Goal: Ask a question: Seek information or help from site administrators or community

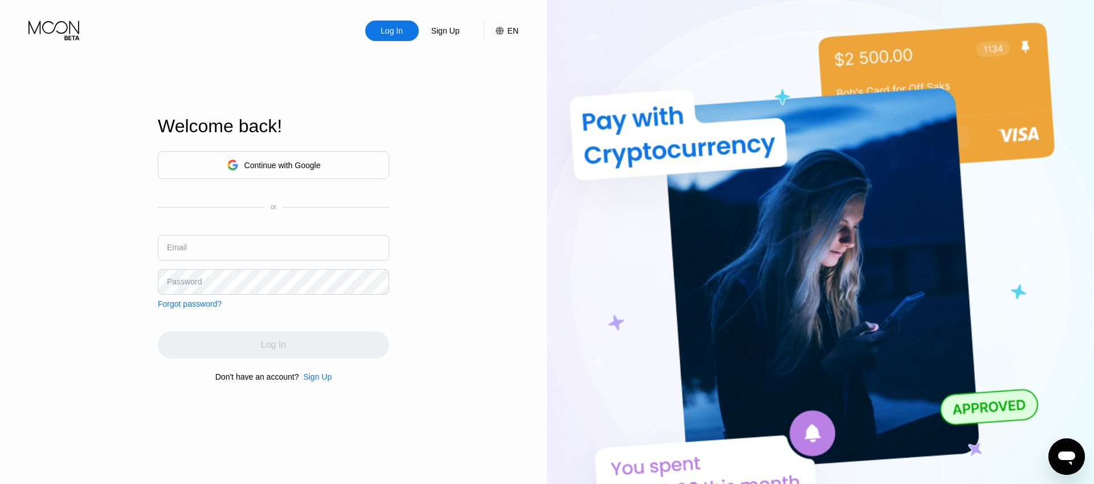
click at [266, 174] on div "Continue with Google" at bounding box center [273, 165] width 231 height 28
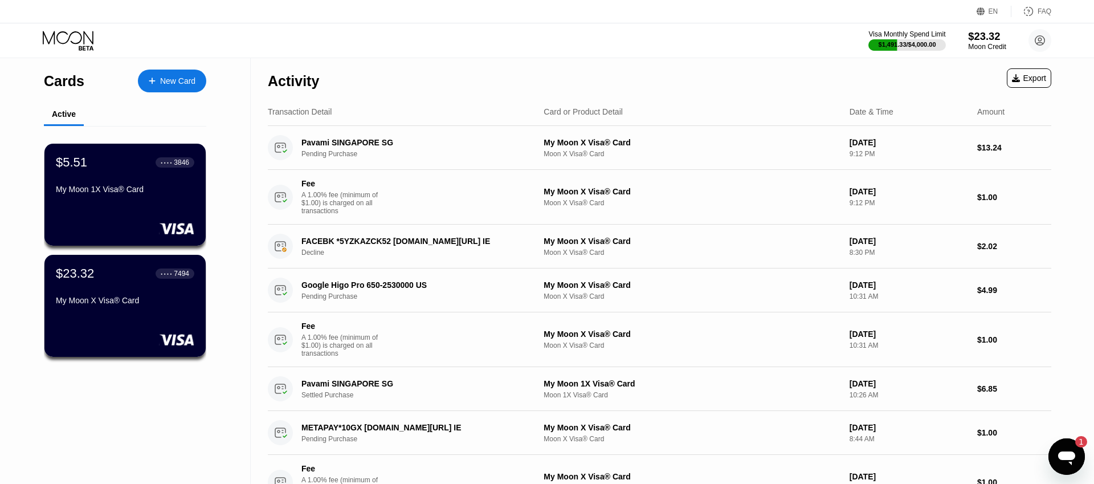
click at [993, 38] on div "$23.32" at bounding box center [987, 36] width 38 height 12
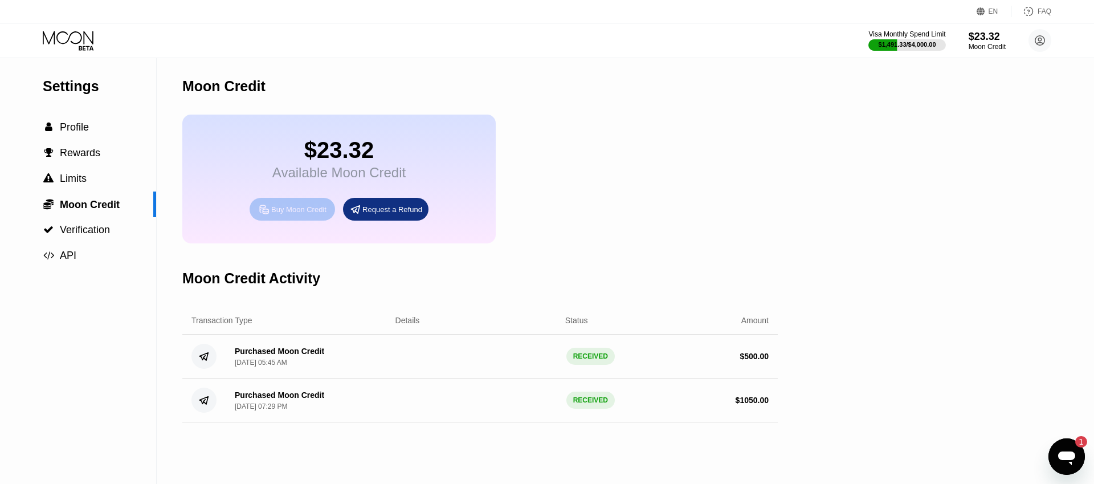
click at [316, 218] on div "Buy Moon Credit" at bounding box center [293, 209] width 86 height 23
type input "0"
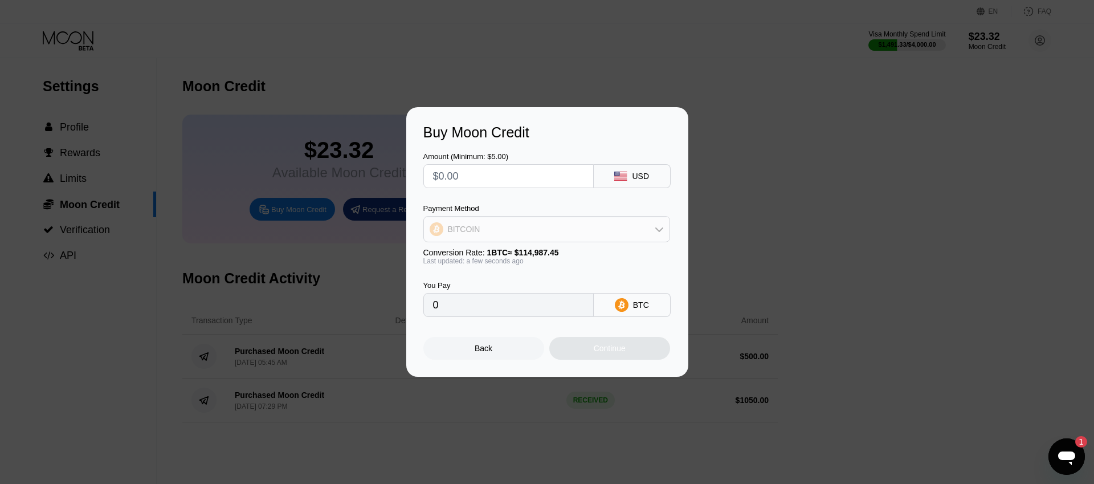
click at [584, 227] on div "BITCOIN" at bounding box center [547, 229] width 246 height 23
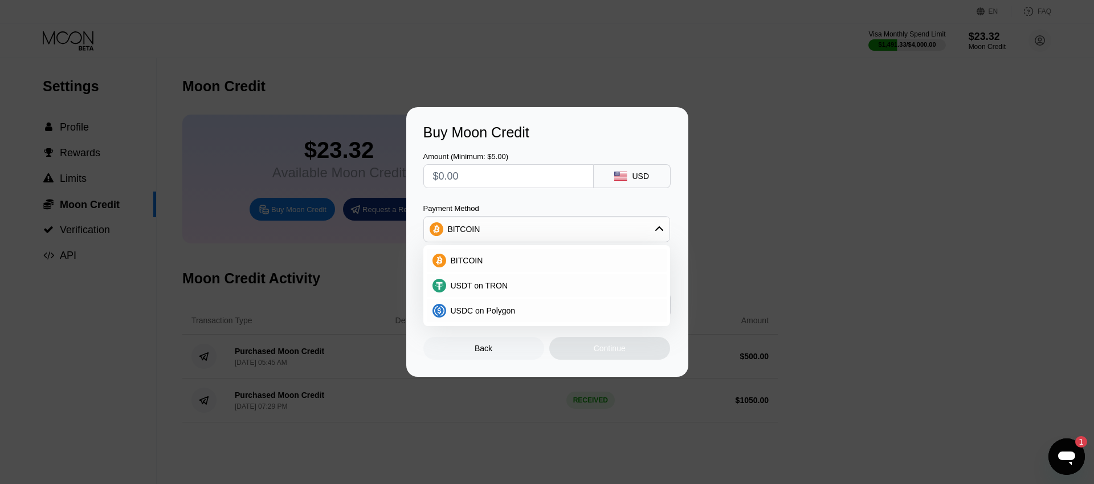
click at [778, 226] on div "Buy Moon Credit Amount (Minimum: $5.00) USD Payment Method BITCOIN BITCOIN USDT…" at bounding box center [547, 242] width 1094 height 270
click at [553, 308] on div "USDC on Polygon" at bounding box center [553, 310] width 215 height 9
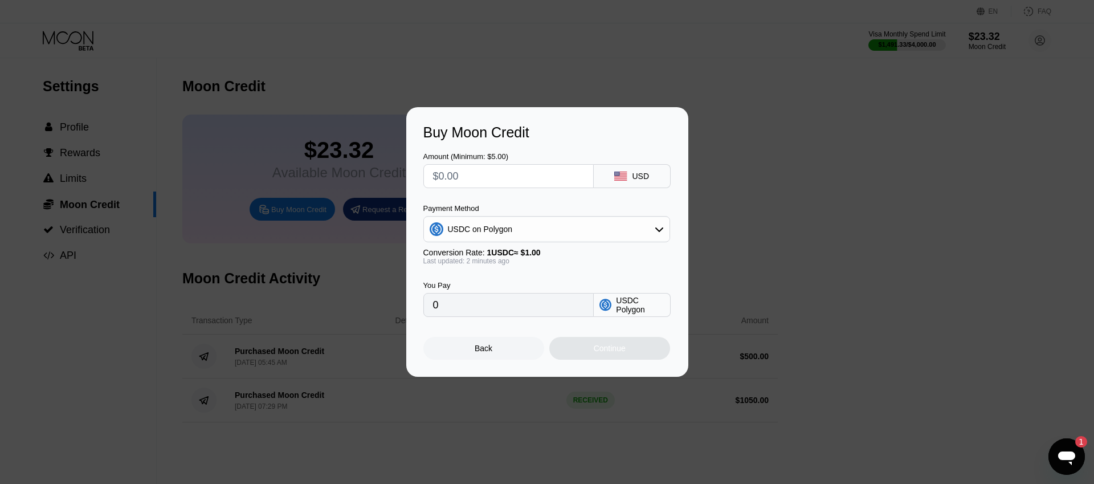
click at [535, 315] on input "0" at bounding box center [508, 305] width 151 height 23
click at [530, 180] on input "text" at bounding box center [508, 176] width 151 height 23
click at [549, 184] on input "text" at bounding box center [508, 176] width 151 height 23
click at [560, 183] on input "text" at bounding box center [508, 176] width 151 height 23
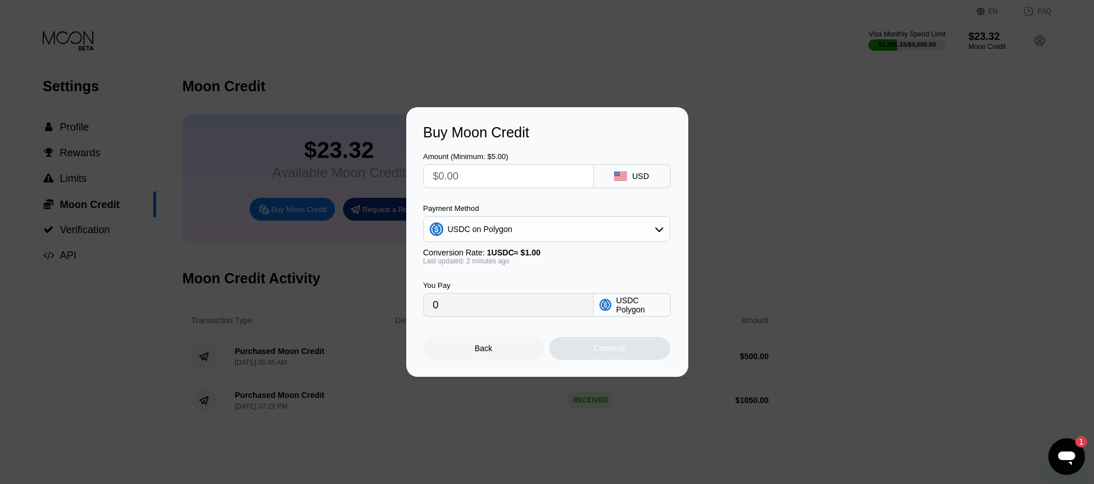
click at [551, 182] on input "text" at bounding box center [508, 176] width 151 height 23
type input "$1"
type input "1.00000000"
type input "$10"
type input "10.00000000"
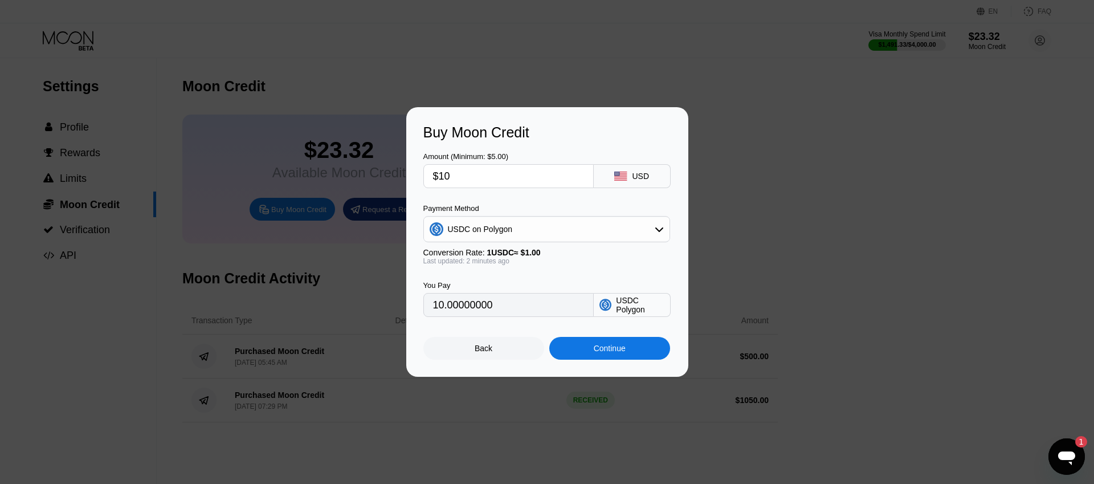
type input "$100"
type input "100.00000000"
type input "$1000"
type input "1000.00000000"
type input "$1000"
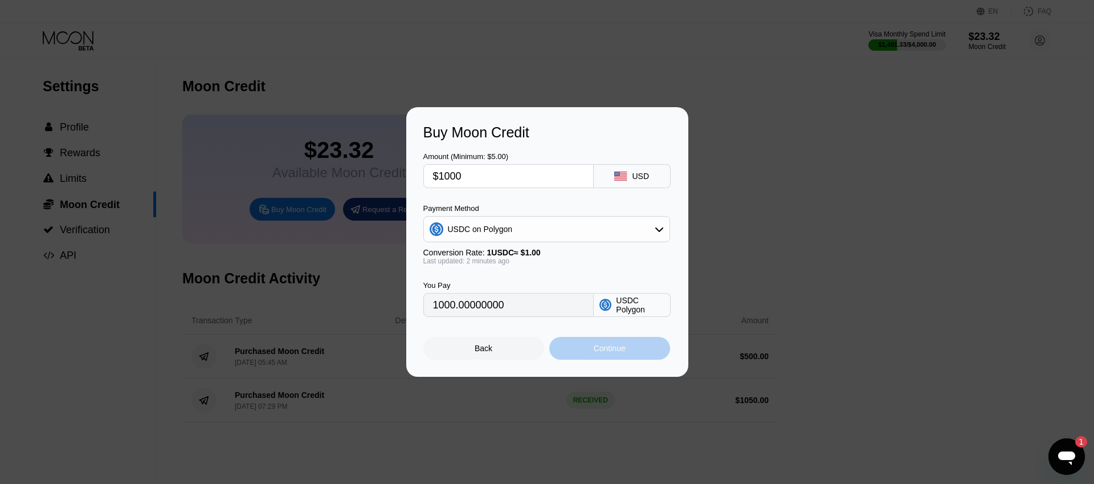
click at [612, 348] on div "Continue" at bounding box center [610, 348] width 32 height 9
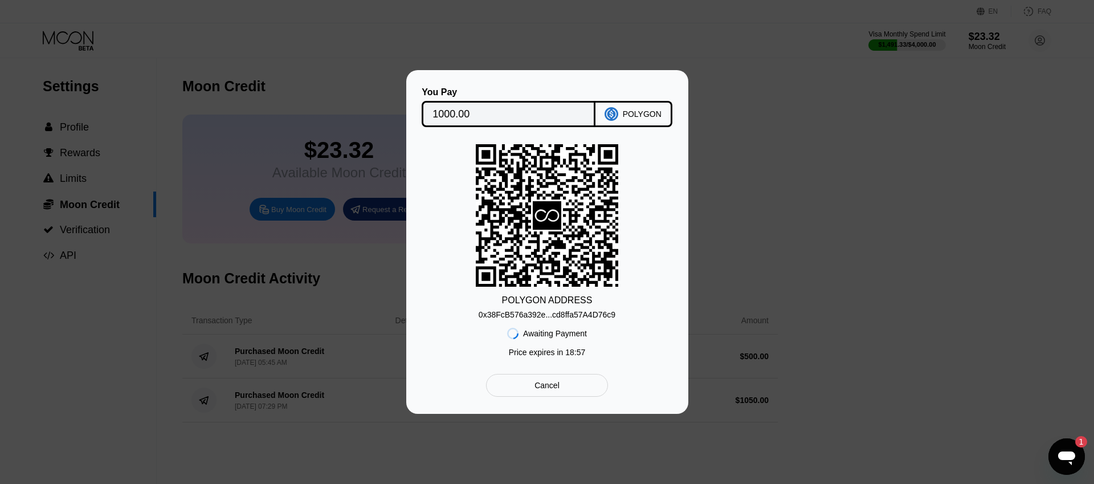
click at [593, 310] on div "0x38FcB576a392e...cd8ffa57A4D76c9" at bounding box center [547, 313] width 137 height 14
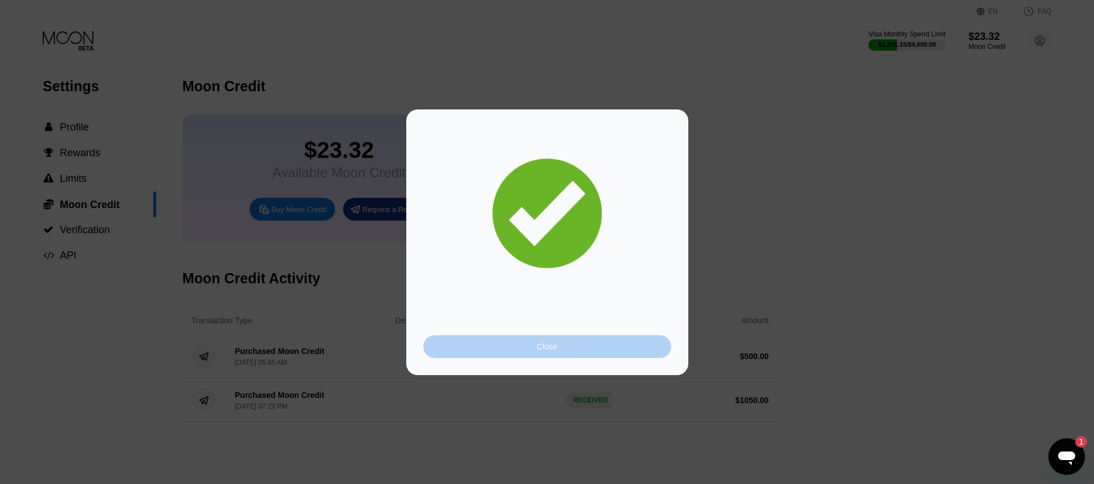
click at [636, 357] on div "Close" at bounding box center [548, 346] width 248 height 23
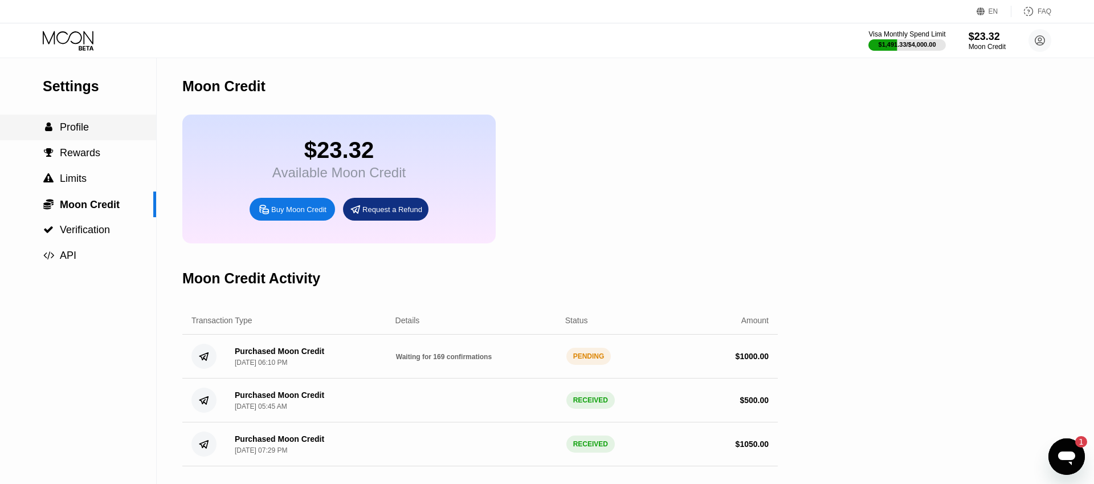
click at [90, 127] on div " Profile" at bounding box center [78, 127] width 156 height 12
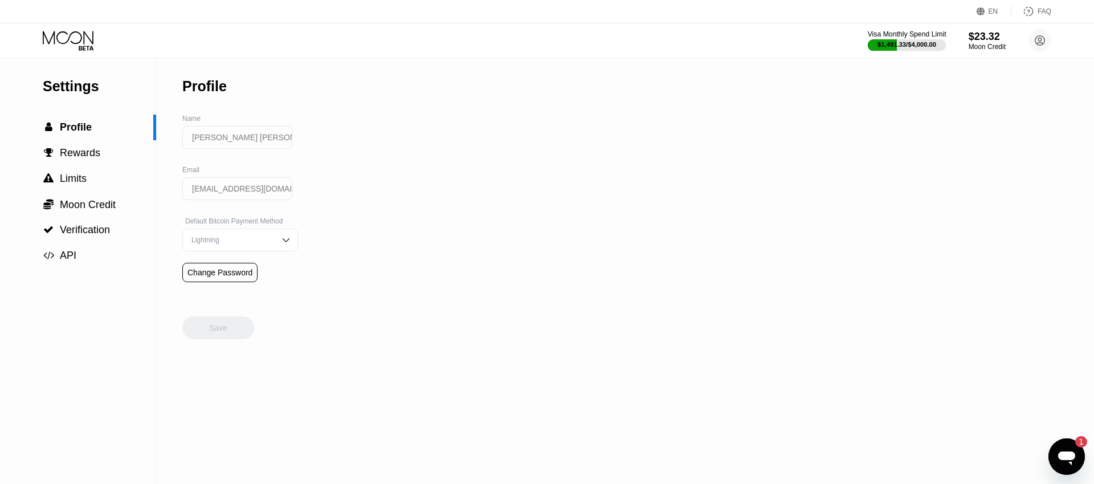
click at [918, 41] on div "$1,491.33 / $4,000.00" at bounding box center [907, 44] width 59 height 7
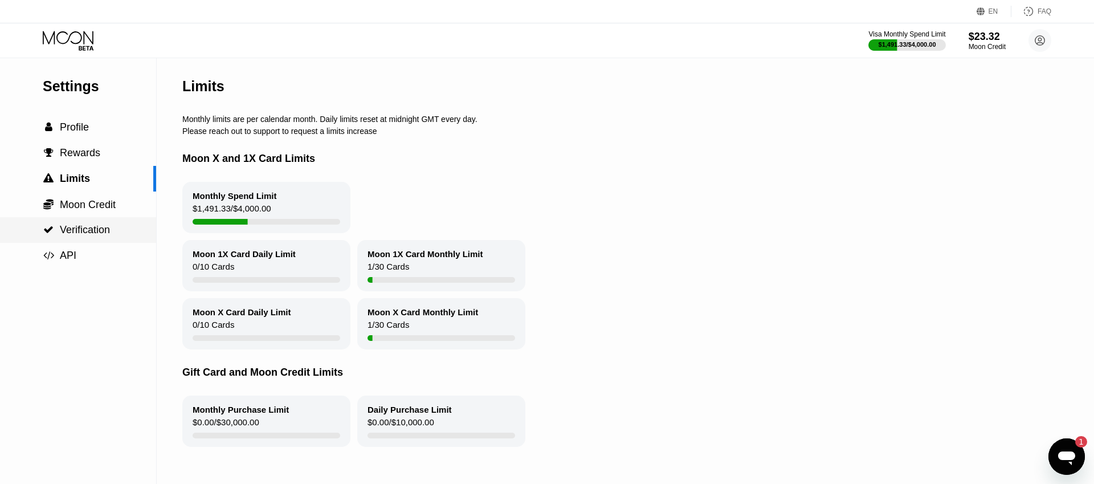
click at [100, 238] on div " Verification" at bounding box center [78, 230] width 156 height 26
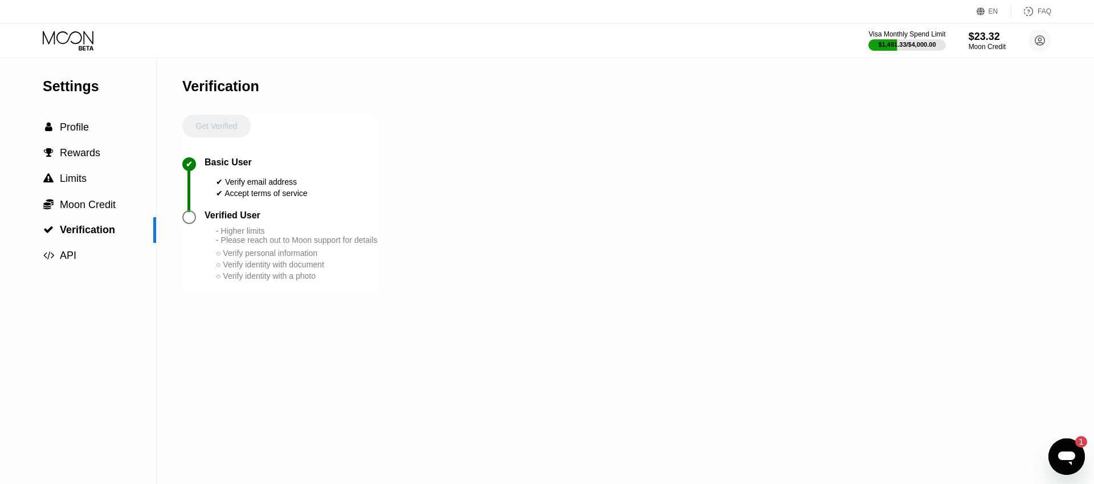
click at [218, 124] on div "Get Verified" at bounding box center [216, 136] width 68 height 43
click at [83, 123] on div " Profile" at bounding box center [66, 127] width 46 height 12
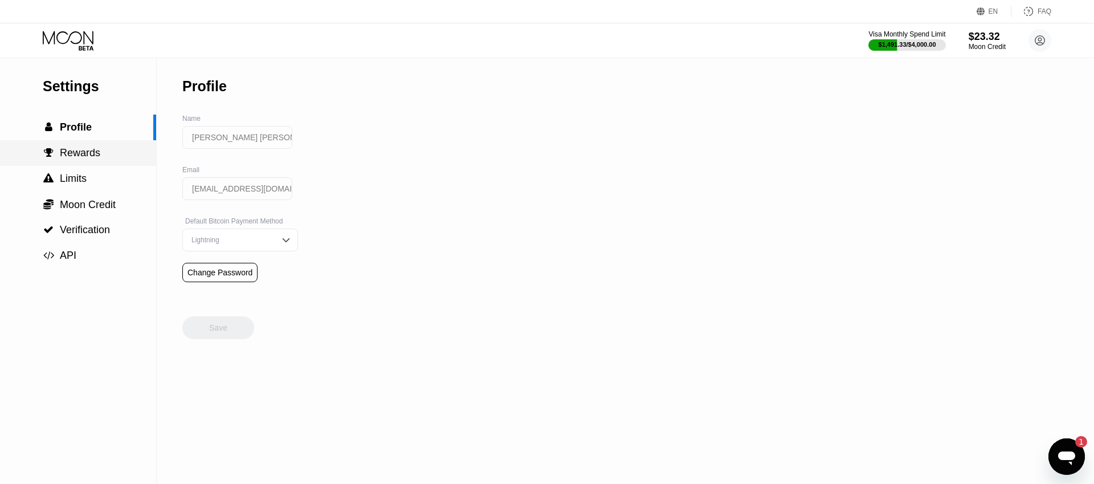
click at [101, 154] on div " Rewards" at bounding box center [78, 153] width 156 height 12
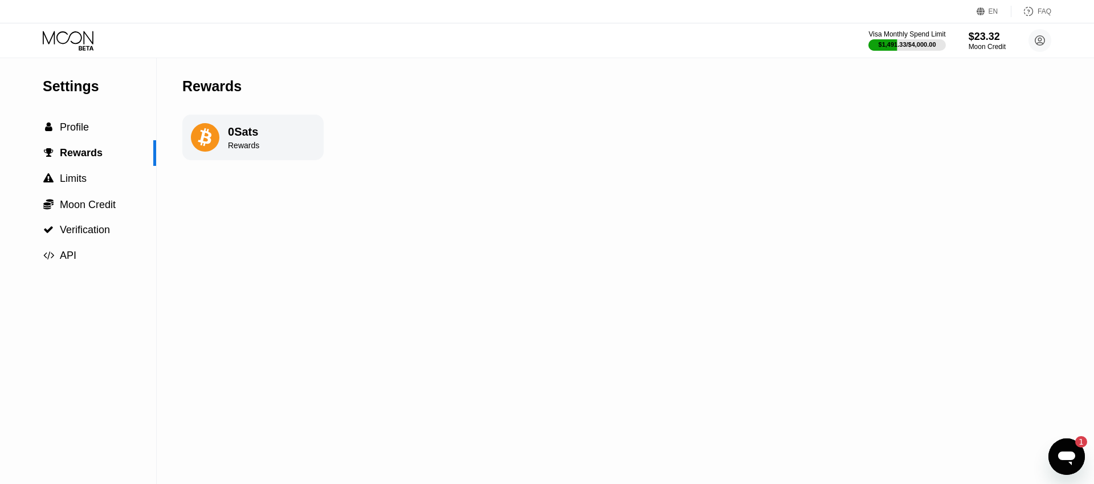
click at [243, 135] on div "0 Sats" at bounding box center [243, 131] width 31 height 13
click at [98, 223] on div " Verification" at bounding box center [78, 230] width 156 height 26
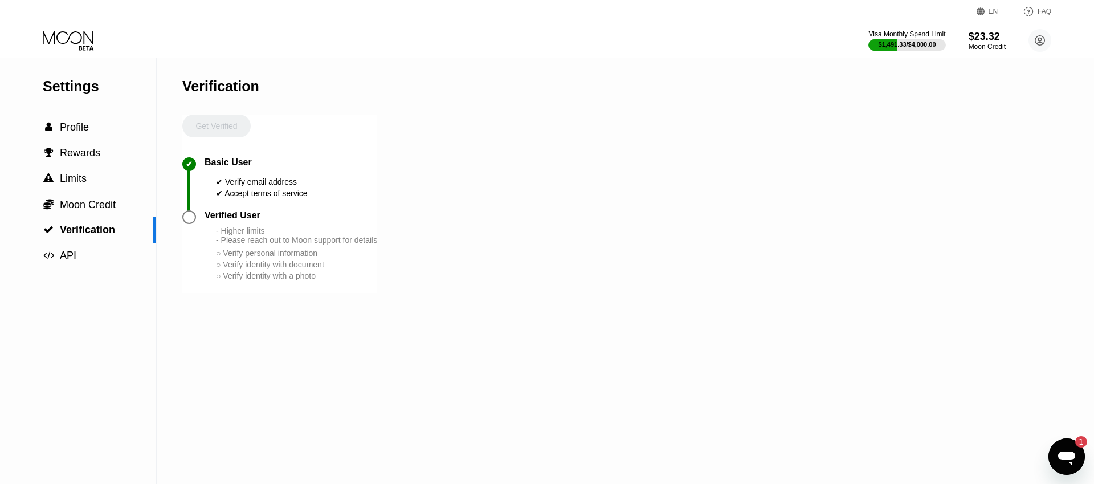
click at [230, 194] on div "✔ Accept terms of service" at bounding box center [262, 193] width 92 height 9
click at [1078, 464] on div "Open messaging window, 1 unread message" at bounding box center [1067, 456] width 34 height 34
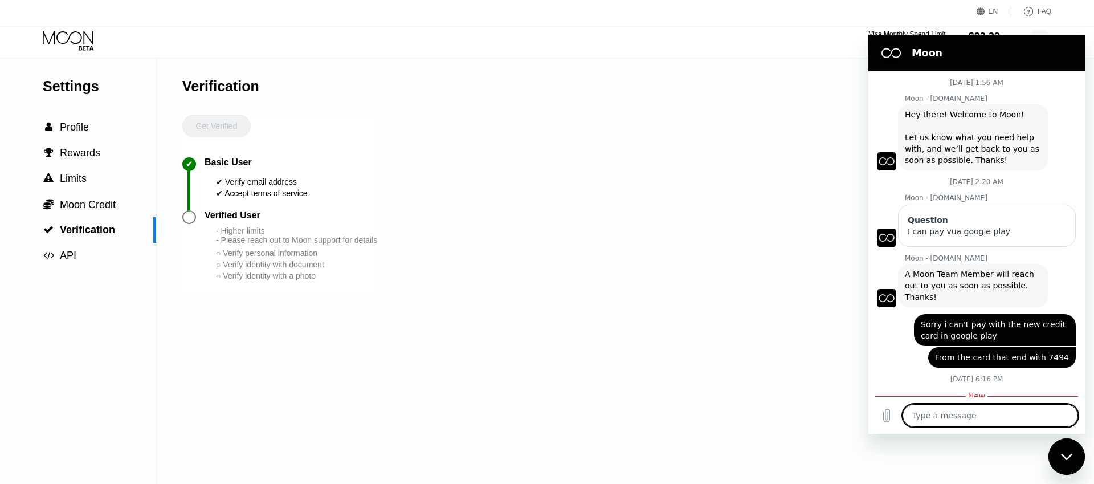
scroll to position [112, 0]
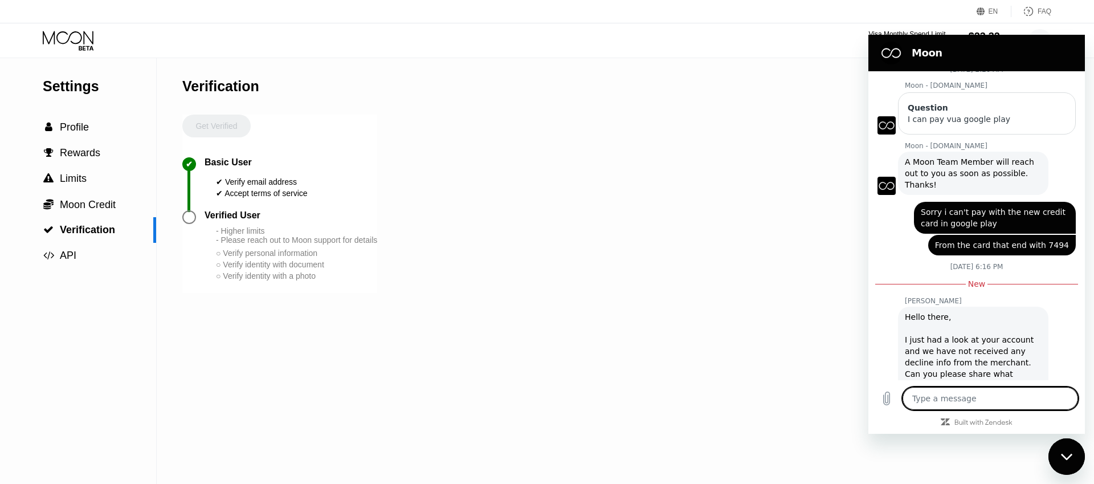
click at [964, 401] on textarea at bounding box center [991, 398] width 176 height 23
type textarea "H"
type textarea "x"
type textarea "He"
type textarea "x"
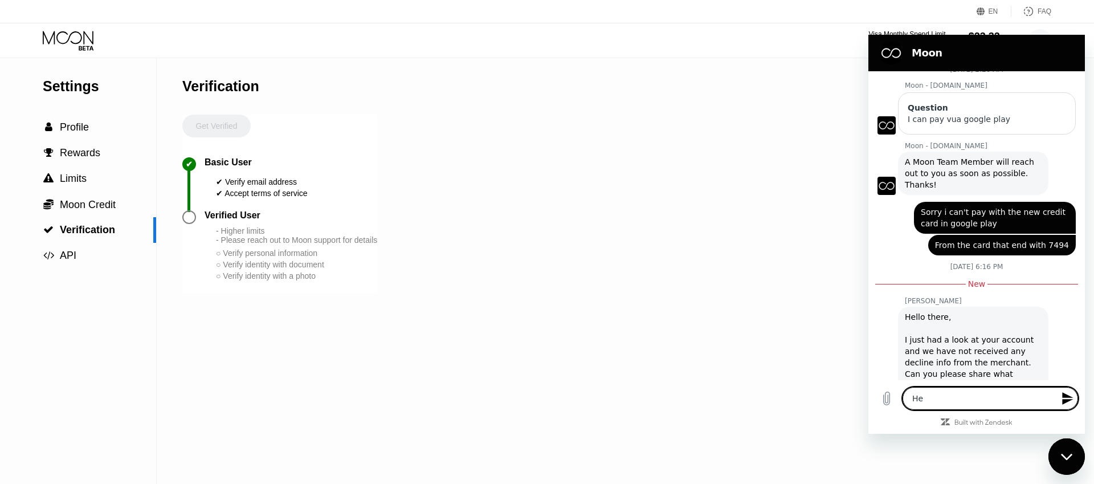
type textarea "Hel"
type textarea "x"
type textarea "Hell"
type textarea "x"
type textarea "Helli"
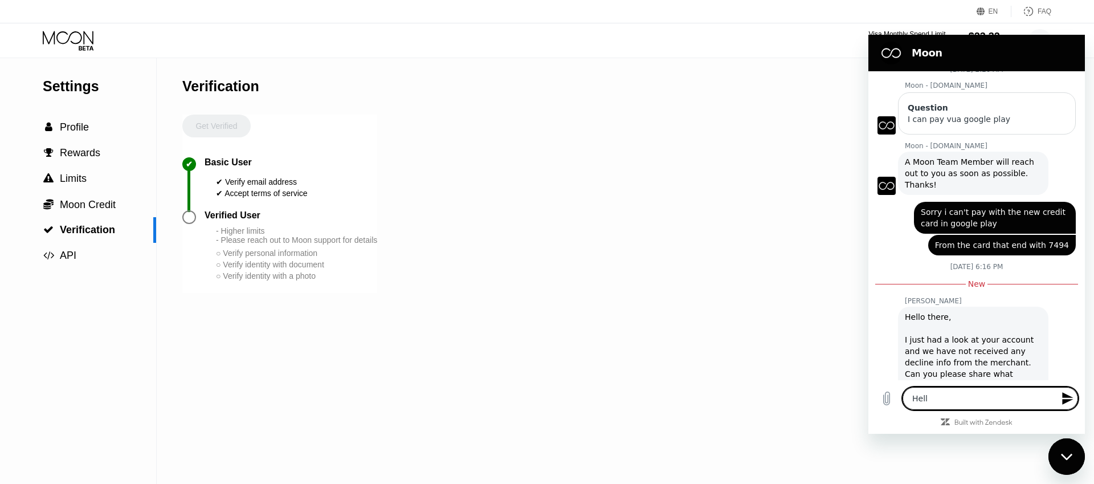
type textarea "x"
type textarea "Helli"
type textarea "x"
type textarea "Helli"
type textarea "x"
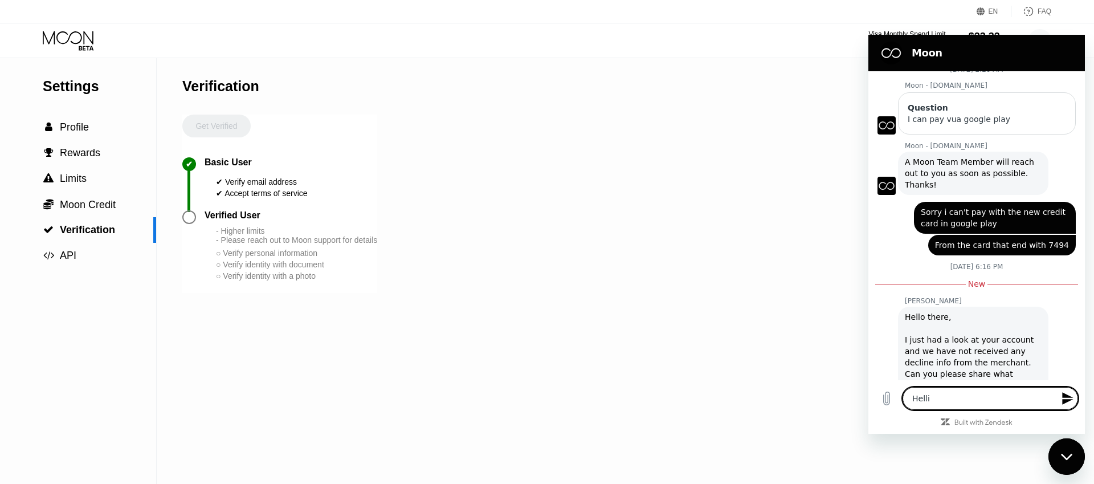
type textarea "Hell"
type textarea "x"
type textarea "Hello"
type textarea "x"
type textarea "Hello"
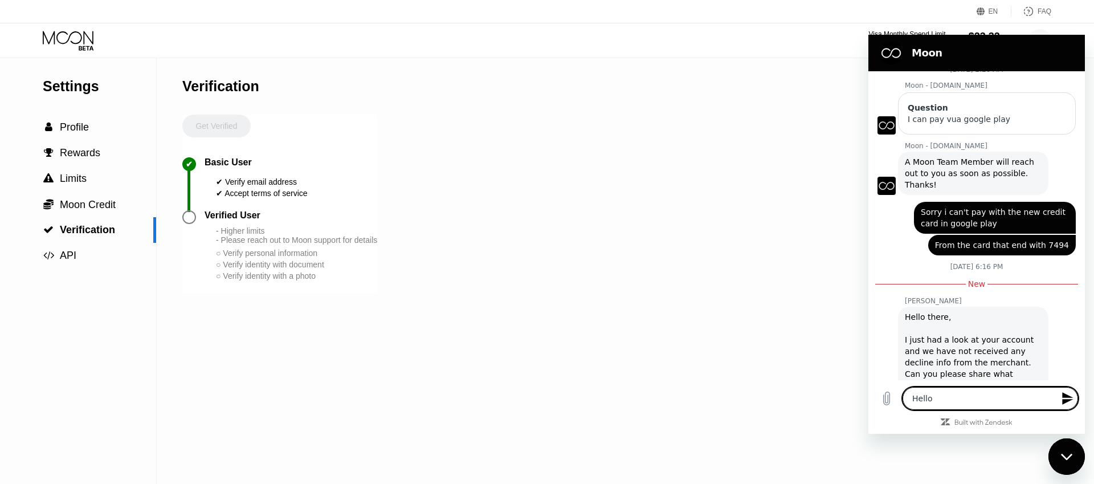
type textarea "x"
type textarea "Hello h"
type textarea "x"
type textarea "Hello ho"
type textarea "x"
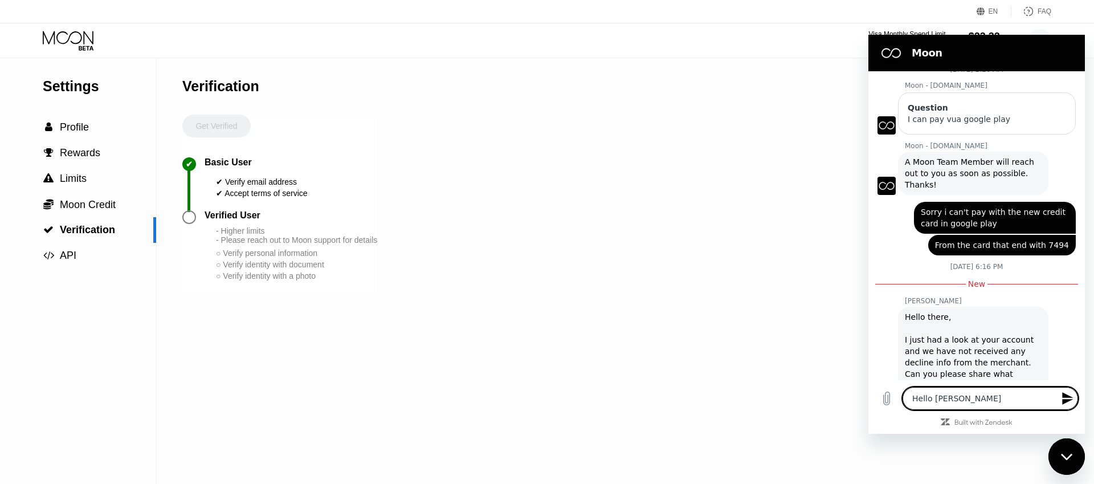
type textarea "Hello how"
type textarea "x"
type textarea "Hello how"
type textarea "x"
type textarea "Hello how c"
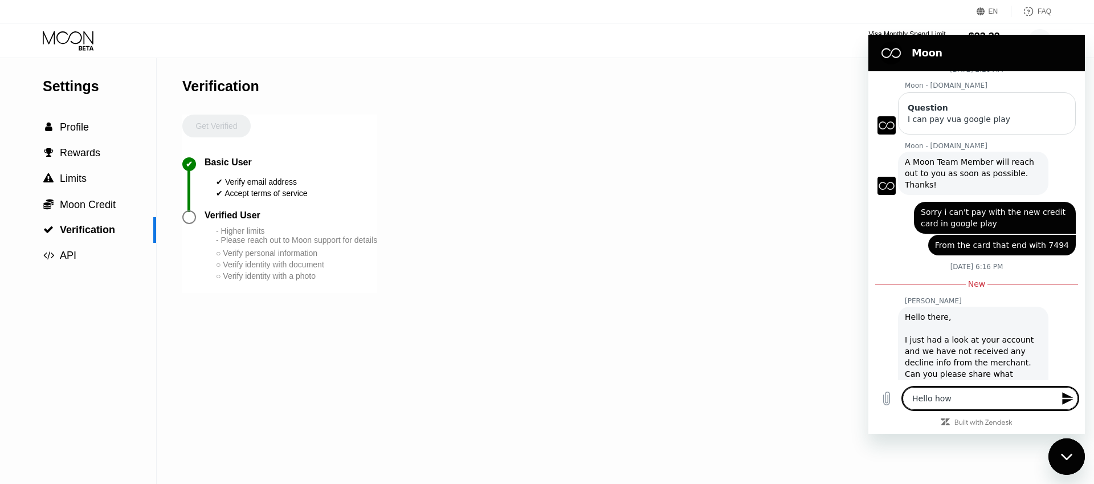
type textarea "x"
type textarea "Hello how cn"
type textarea "x"
type textarea "Hello how c"
type textarea "x"
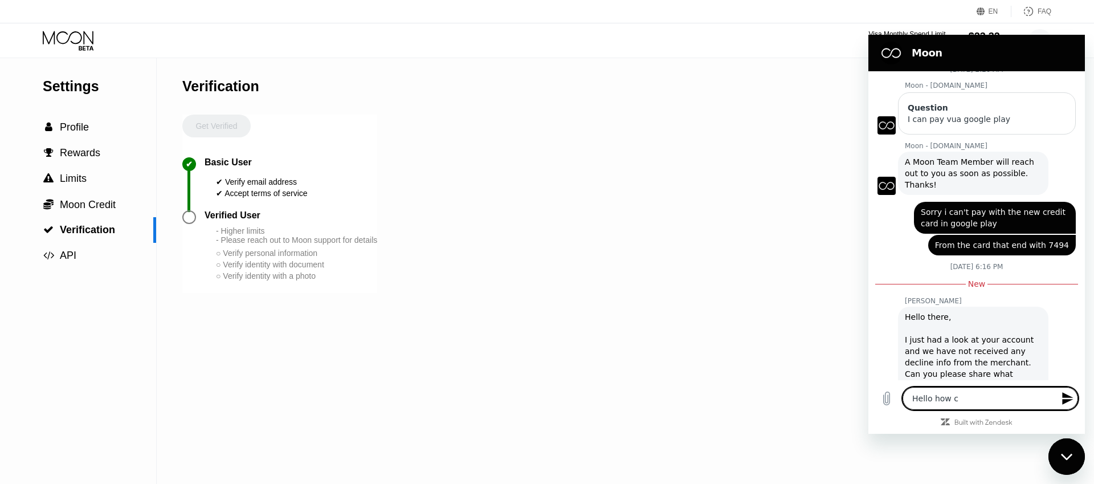
type textarea "Hello how ca"
type textarea "x"
type textarea "Hello how can"
type textarea "x"
type textarea "Hello how can"
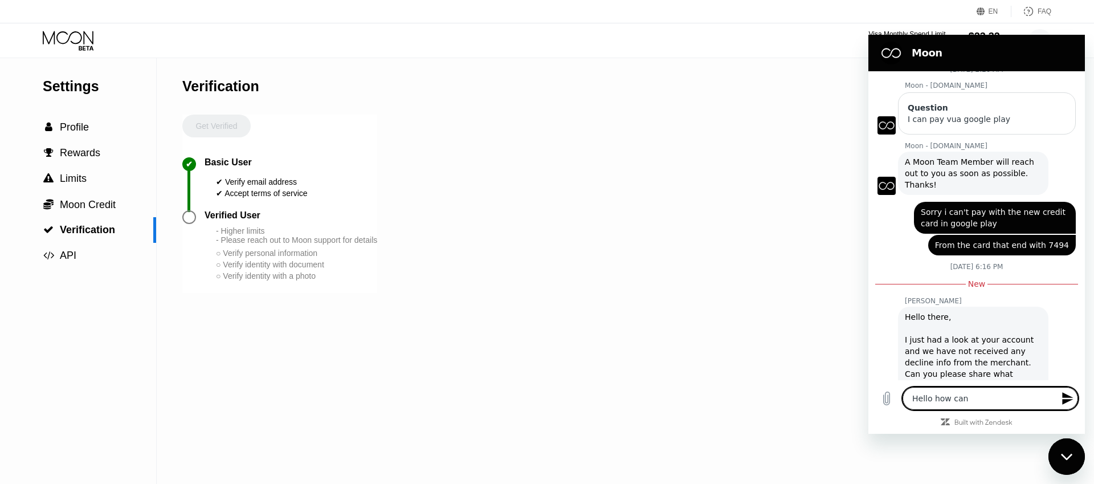
type textarea "x"
type textarea "Hello how can i"
type textarea "x"
type textarea "Hello how can i"
type textarea "x"
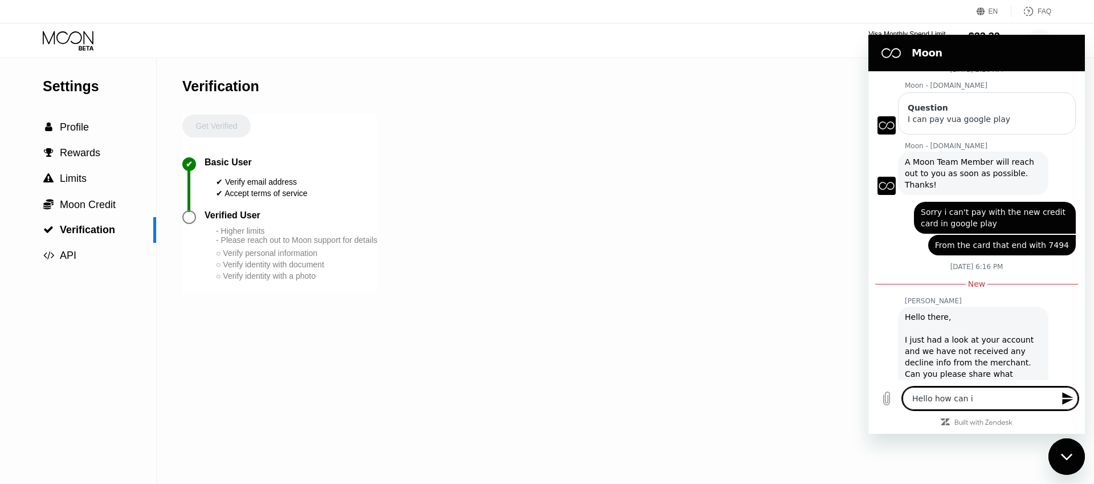
type textarea "Hello how can i g"
type textarea "x"
type textarea "Hello how can i ge"
type textarea "x"
type textarea "Hello how can i get"
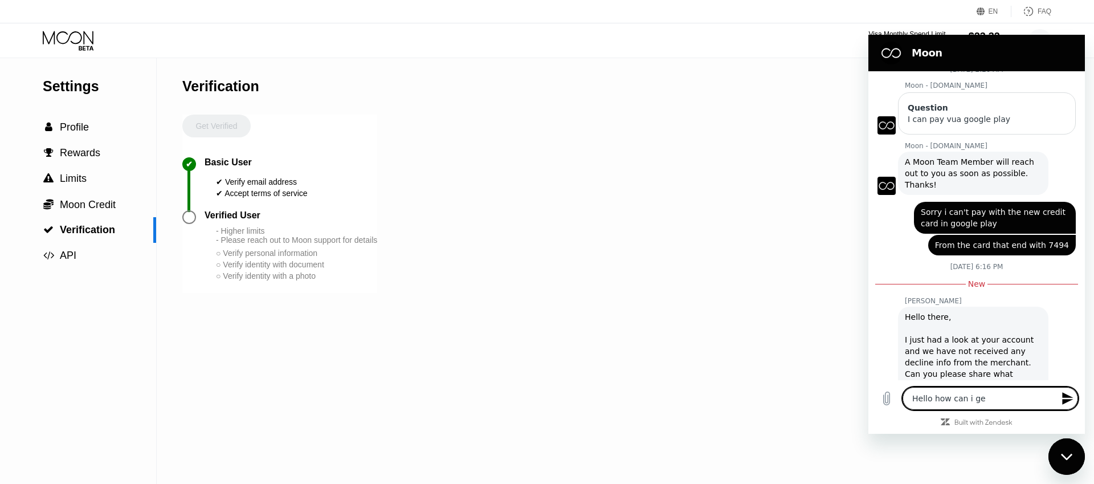
type textarea "x"
type textarea "Hello how can i get"
type textarea "x"
type textarea "Hello how can i get v"
type textarea "x"
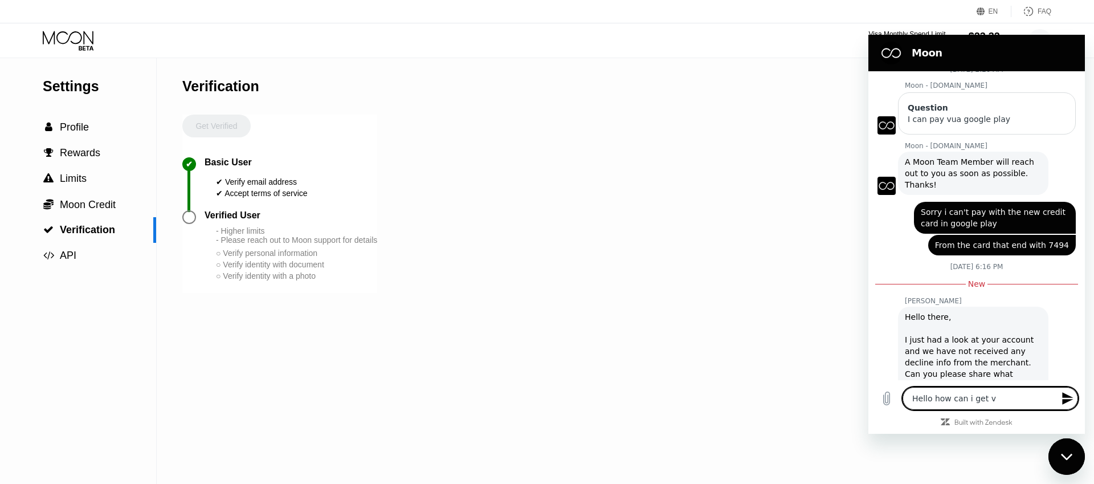
type textarea "Hello how can i get ve"
type textarea "x"
type textarea "Hello how can i get ver"
type textarea "x"
type textarea "Hello how can i get verf"
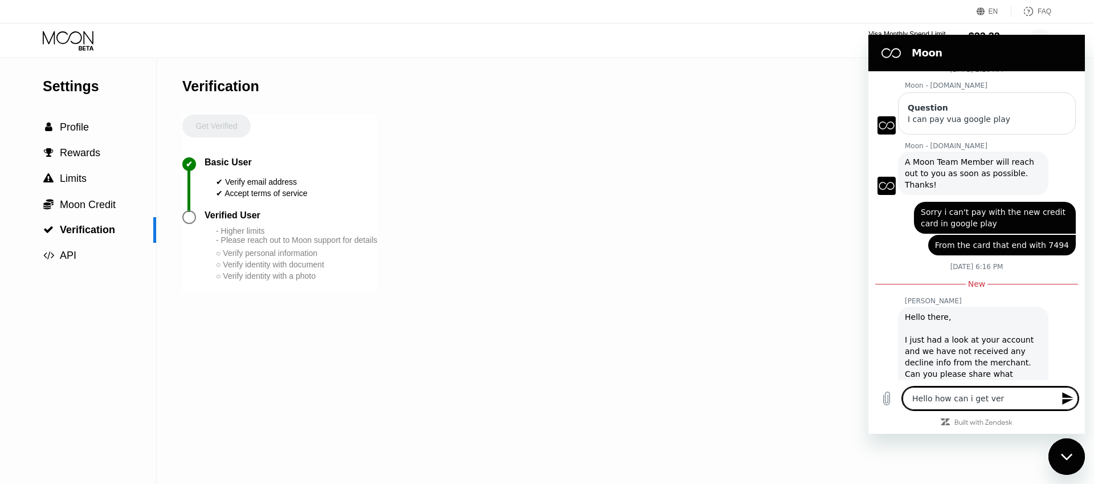
type textarea "x"
type textarea "Hello how can i get verfi"
type textarea "x"
type textarea "Hello how can i get verfie"
type textarea "x"
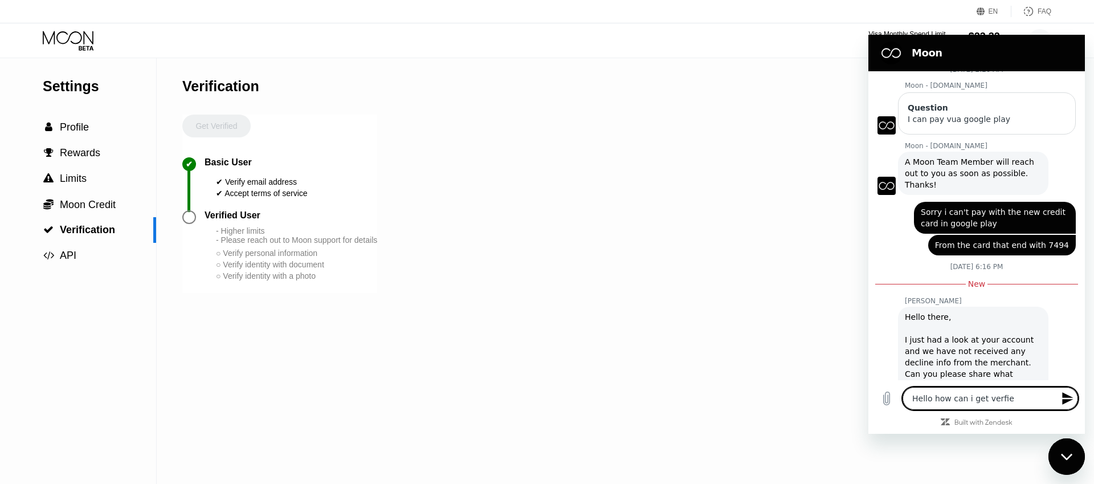
type textarea "Hello how can i get verfied"
type textarea "x"
type textarea "Hello how can i get verfied"
type textarea "x"
type textarea "Hello how can i get verfied ?"
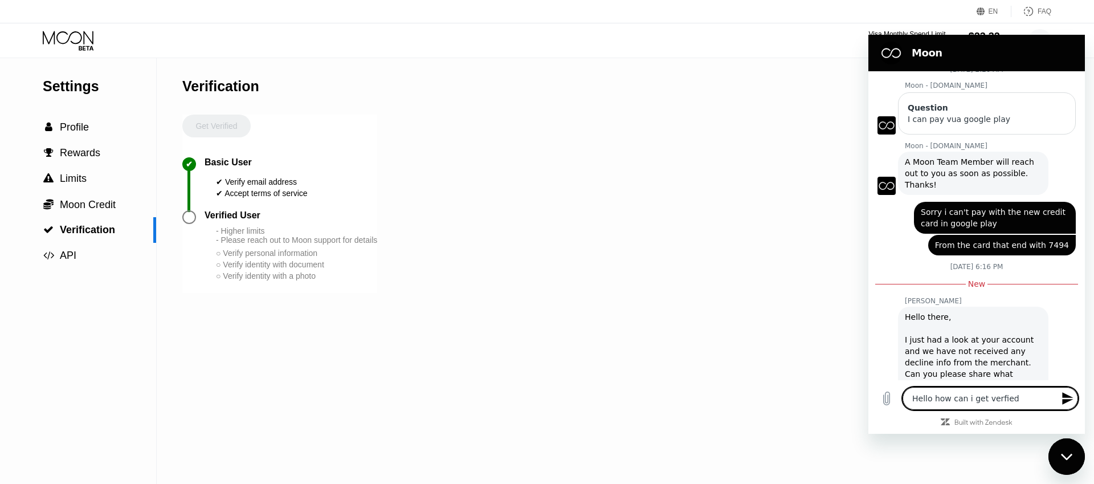
type textarea "x"
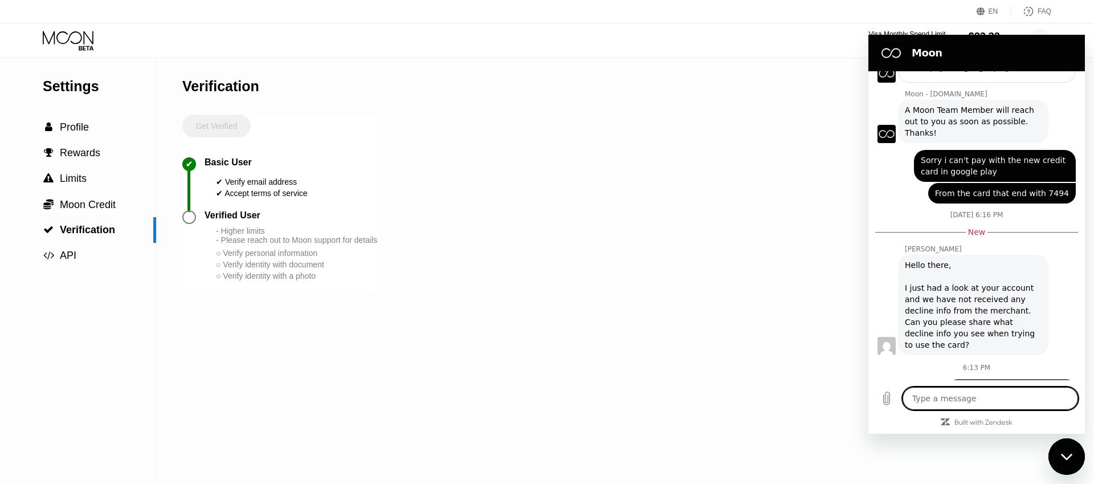
type textarea "x"
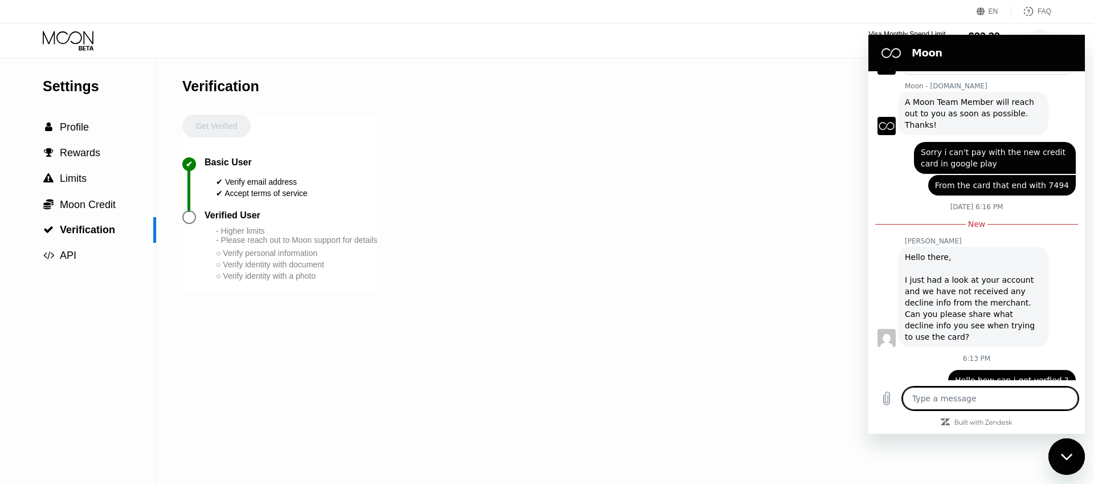
scroll to position [173, 0]
click at [100, 213] on div " Moon Credit" at bounding box center [78, 205] width 156 height 26
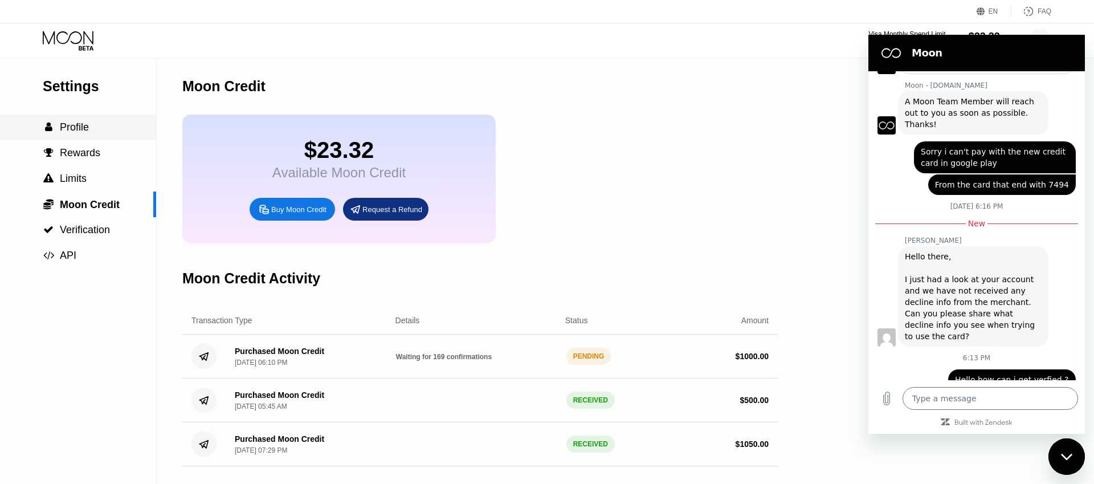
click at [87, 124] on span "Profile" at bounding box center [74, 126] width 29 height 11
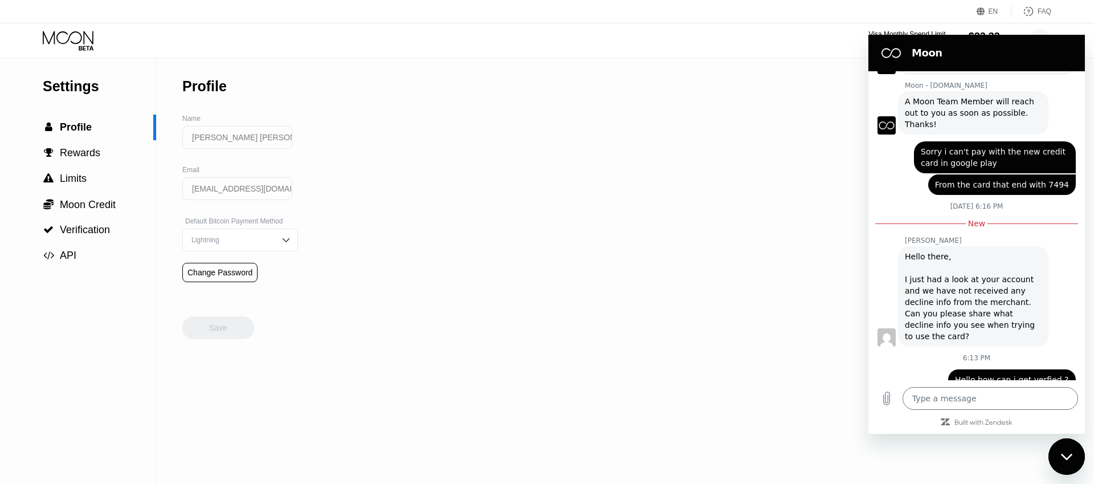
click at [66, 30] on div "Visa Monthly Spend Limit $1,491.33 / $4,000.00 $23.32 Moon Credit alex alex ant…" at bounding box center [547, 40] width 1094 height 34
click at [81, 49] on icon at bounding box center [69, 41] width 53 height 20
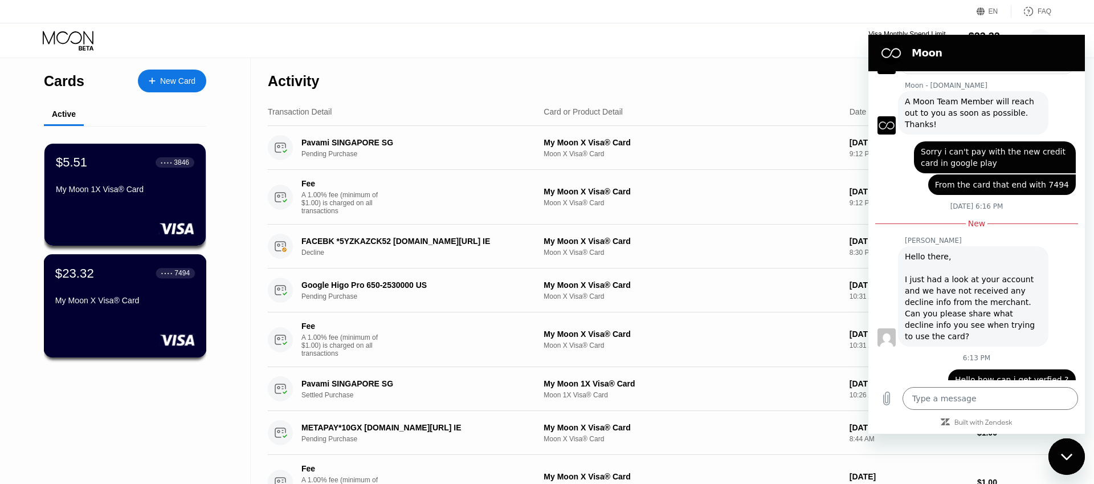
click at [159, 296] on div "$23.32 ● ● ● ● 7494 My Moon X Visa® Card" at bounding box center [125, 288] width 140 height 44
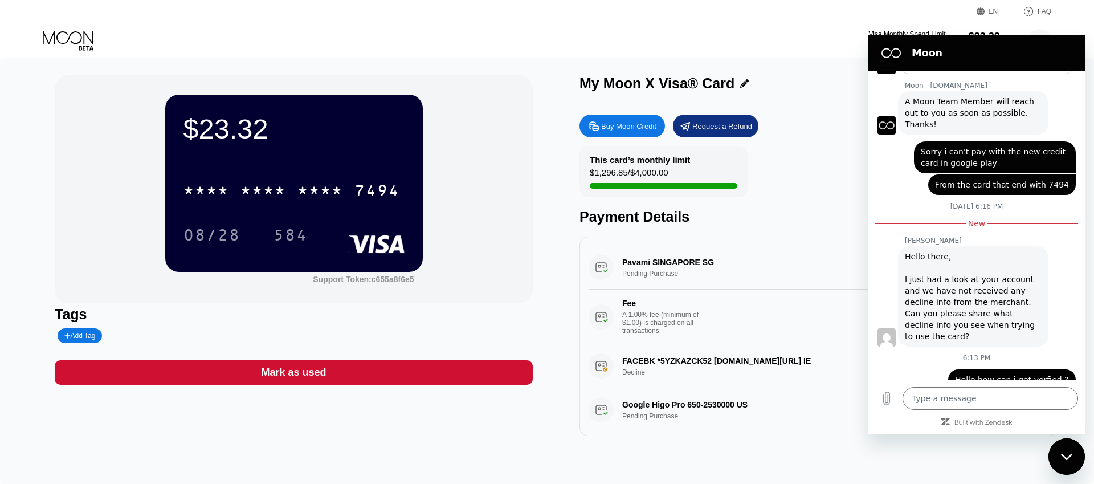
click at [811, 185] on div "This card’s monthly limit $1,296.85 / $4,000.00 Payment Details" at bounding box center [819, 185] width 478 height 79
click at [643, 127] on div "Buy Moon Credit" at bounding box center [628, 126] width 55 height 10
type input "0"
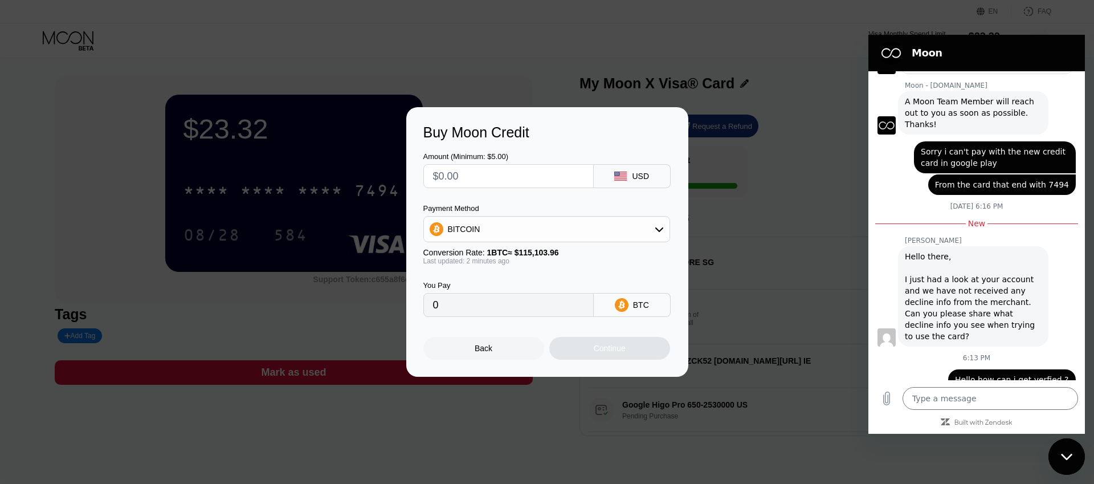
click at [793, 188] on div "Buy Moon Credit Amount (Minimum: $5.00) USD Payment Method BITCOIN Conversion R…" at bounding box center [547, 242] width 1094 height 270
click at [491, 357] on div "Back" at bounding box center [484, 348] width 121 height 23
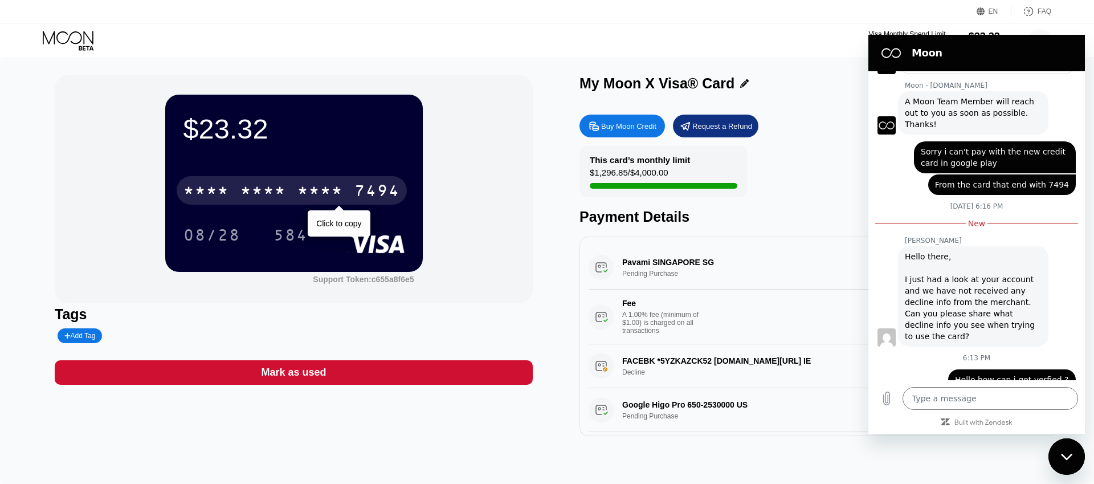
drag, startPoint x: 368, startPoint y: 194, endPoint x: 473, endPoint y: 219, distance: 107.8
click at [368, 193] on div "7494" at bounding box center [378, 192] width 46 height 18
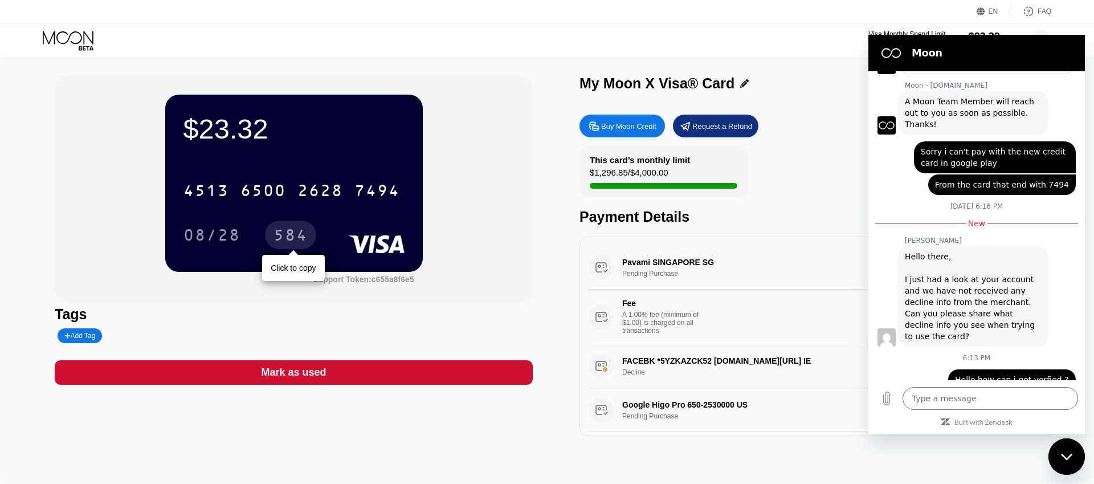
click at [291, 225] on div "584" at bounding box center [290, 235] width 51 height 29
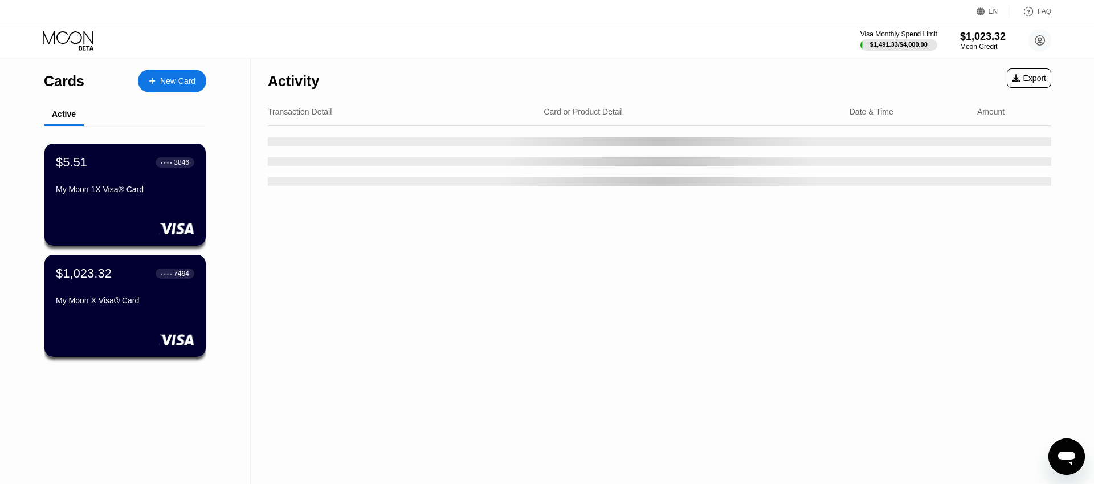
click at [1023, 246] on div "Activity Export Transaction Detail Card or Product Detail Date & Time Amount" at bounding box center [660, 271] width 818 height 426
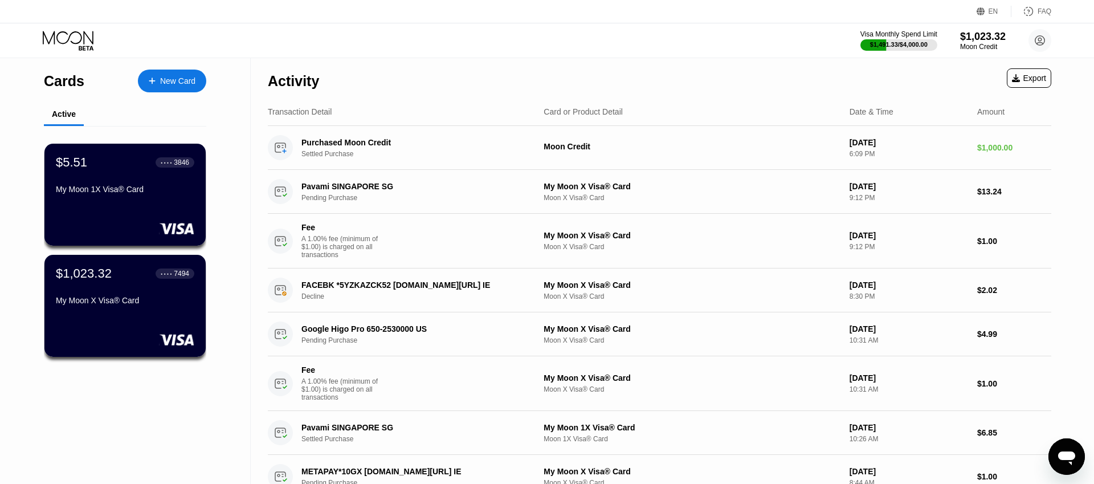
click at [65, 43] on icon at bounding box center [68, 37] width 51 height 13
click at [67, 41] on icon at bounding box center [69, 41] width 53 height 20
click at [32, 29] on div "Visa Monthly Spend Limit $1,491.33 / $4,000.00 $1,023.32 Moon Credit alex alex …" at bounding box center [547, 40] width 1094 height 34
click at [78, 39] on icon at bounding box center [69, 41] width 53 height 20
click at [65, 38] on icon at bounding box center [69, 41] width 53 height 20
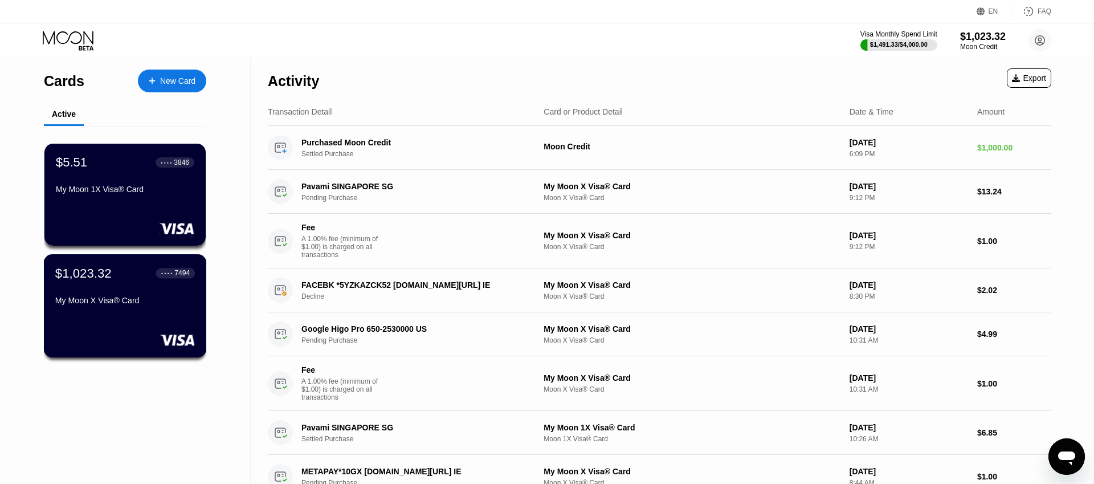
click at [142, 300] on div "My Moon X Visa® Card" at bounding box center [125, 300] width 140 height 9
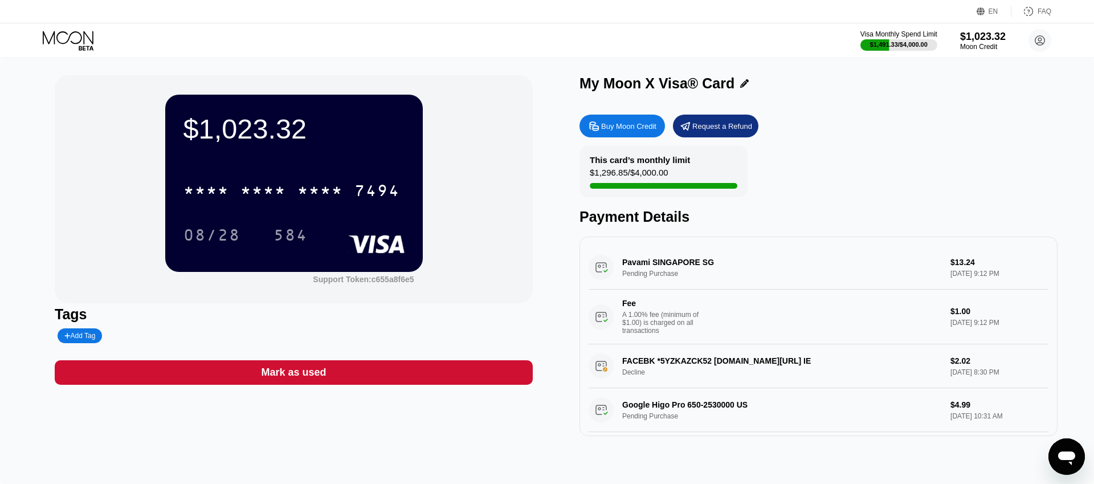
click at [628, 127] on div "Buy Moon Credit" at bounding box center [628, 126] width 55 height 10
type input "0"
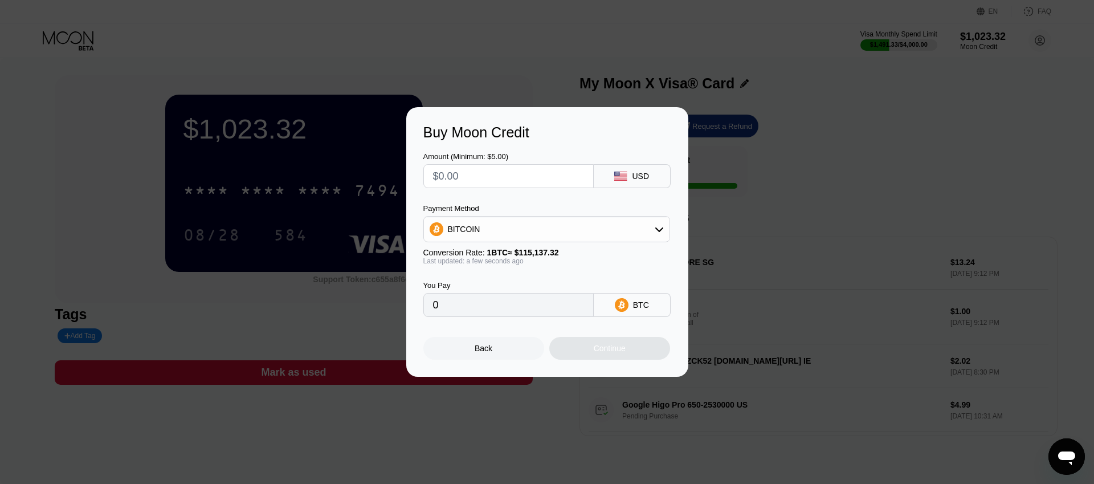
click at [882, 140] on div "Buy Moon Credit Amount (Minimum: $5.00) USD Payment Method BITCOIN Conversion R…" at bounding box center [547, 242] width 1094 height 270
click at [505, 357] on div "Back" at bounding box center [484, 348] width 121 height 23
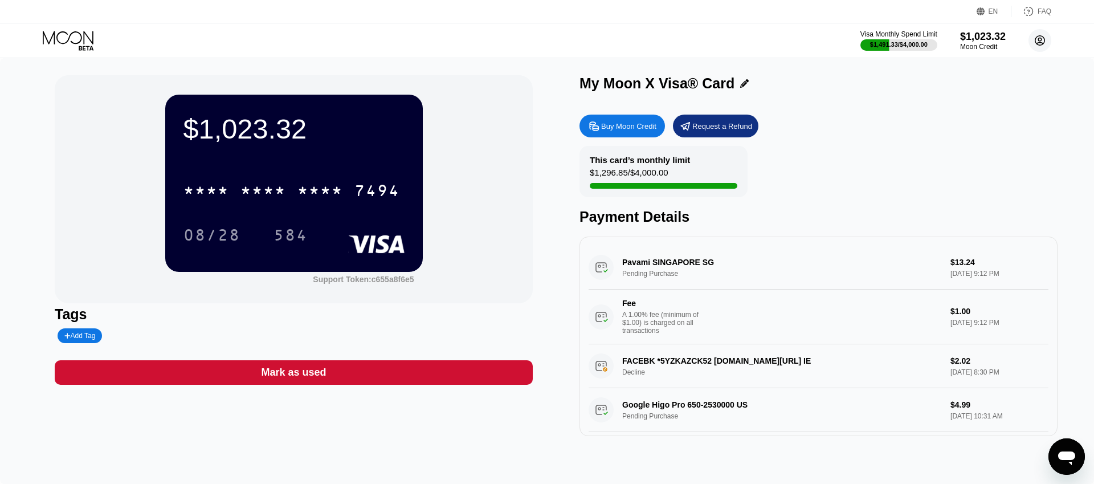
click at [1043, 39] on circle at bounding box center [1040, 40] width 23 height 23
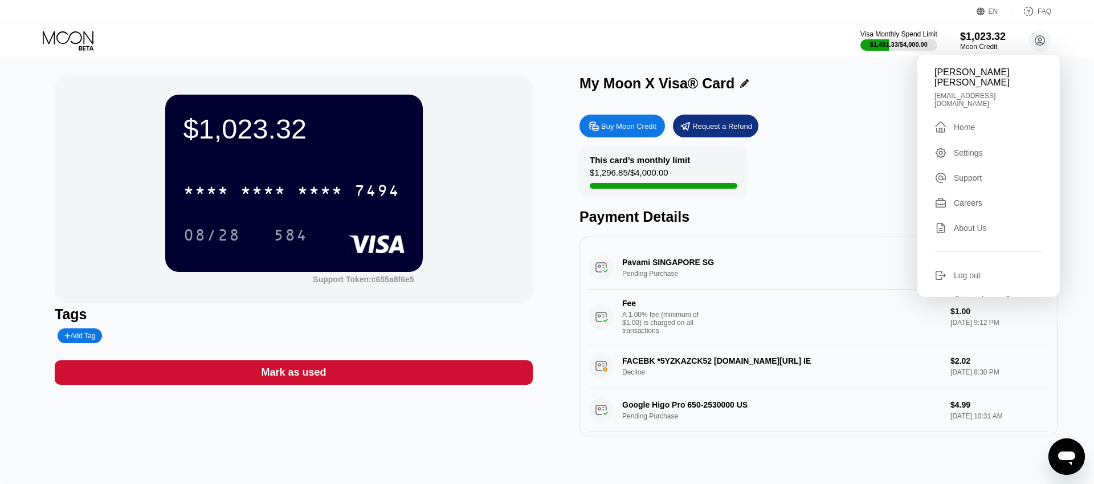
click at [979, 148] on div "Settings" at bounding box center [968, 152] width 29 height 9
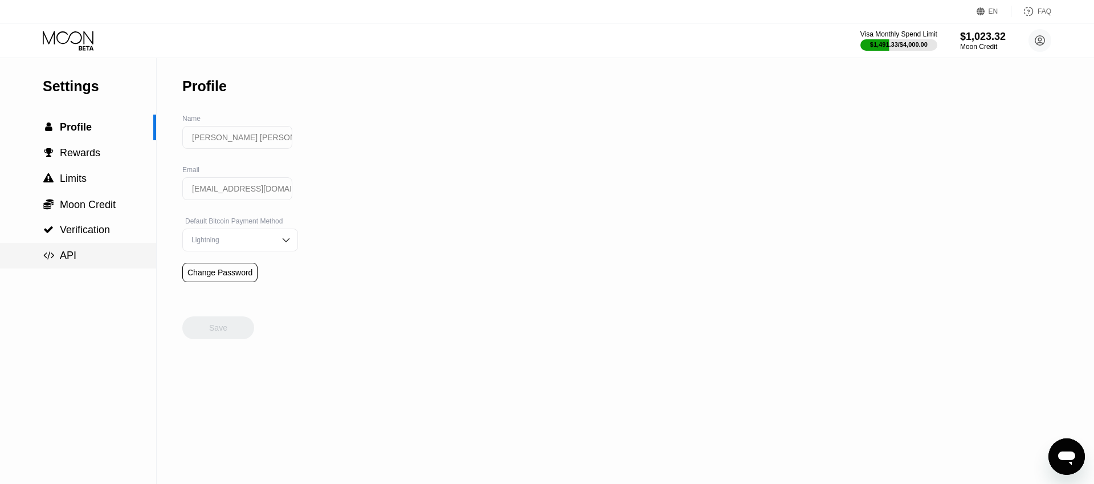
click at [95, 249] on div " API" at bounding box center [78, 256] width 156 height 26
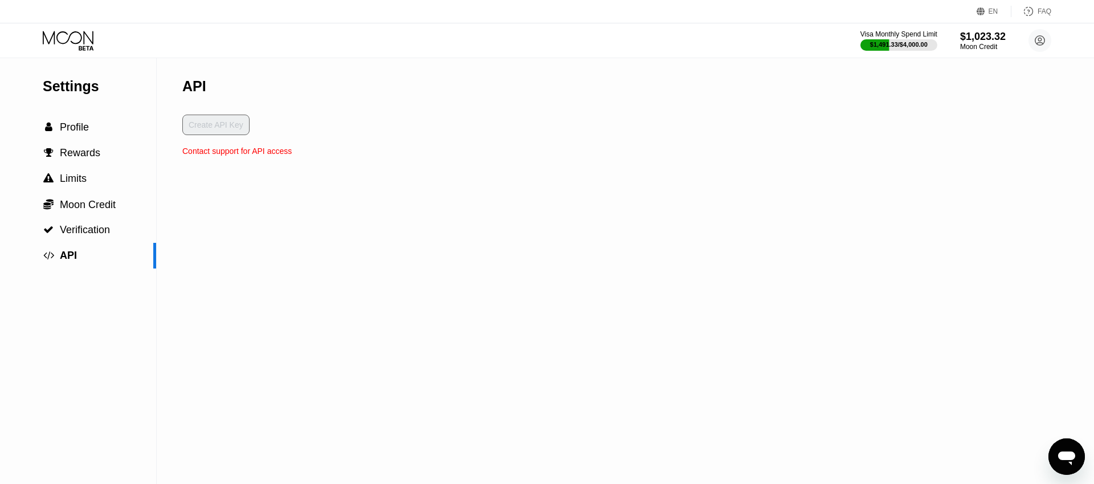
click at [1061, 457] on icon "Open messaging window" at bounding box center [1067, 458] width 17 height 14
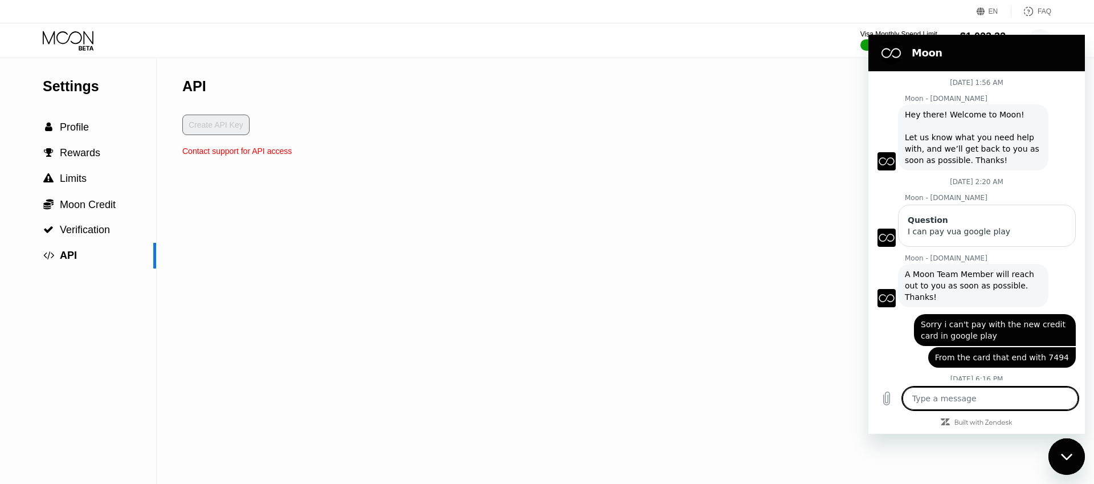
scroll to position [154, 0]
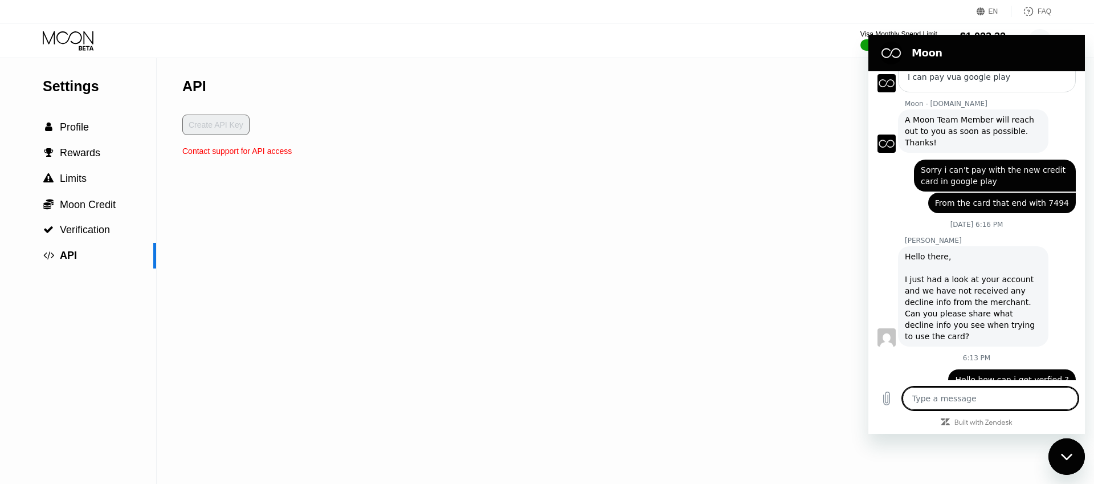
click at [963, 391] on textarea at bounding box center [991, 398] width 176 height 23
type textarea "س"
type textarea "x"
type textarea "سخ"
type textarea "x"
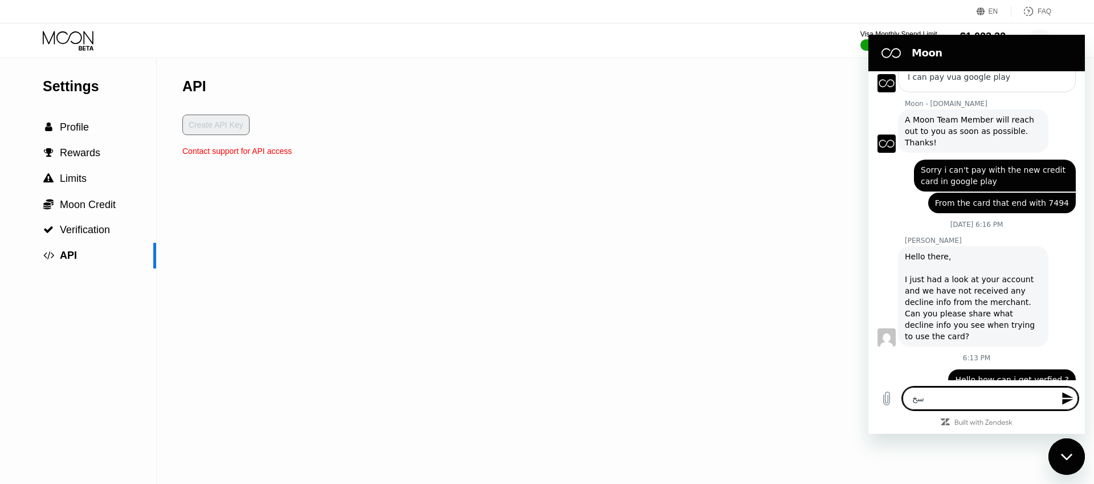
type textarea "س"
type textarea "x"
type textarea "I"
type textarea "x"
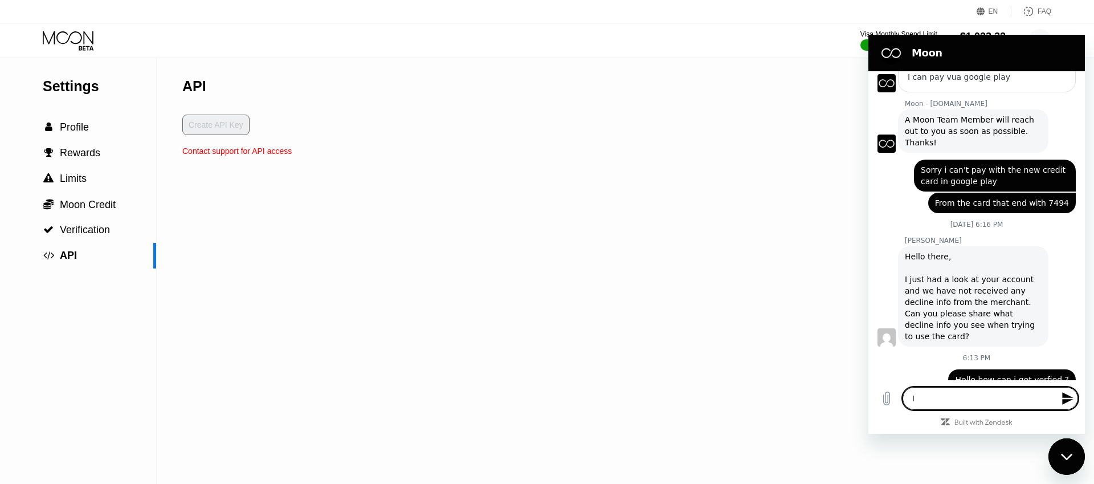
type textarea "I"
type textarea "x"
type textarea "I n"
type textarea "x"
type textarea "I ne"
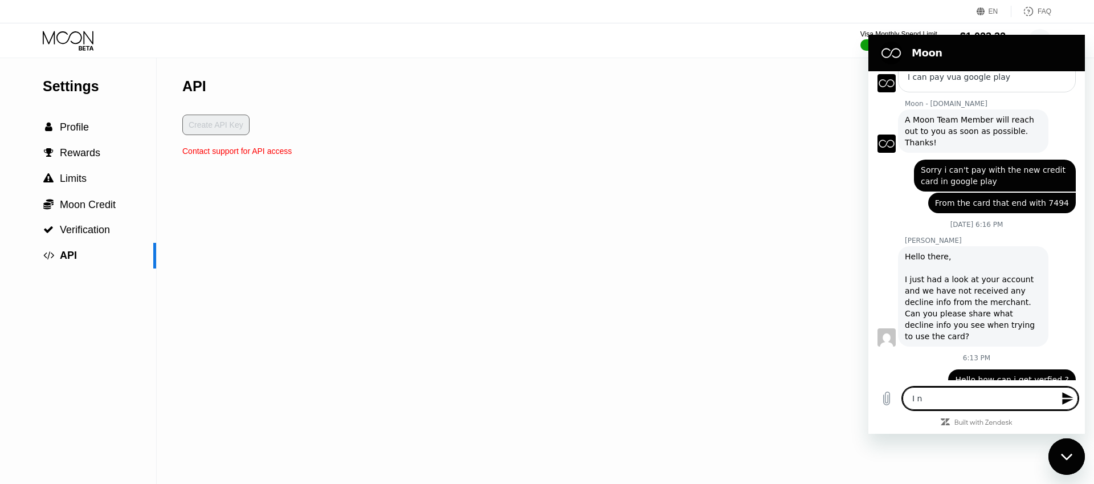
type textarea "x"
type textarea "I nee"
type textarea "x"
type textarea "I need"
type textarea "x"
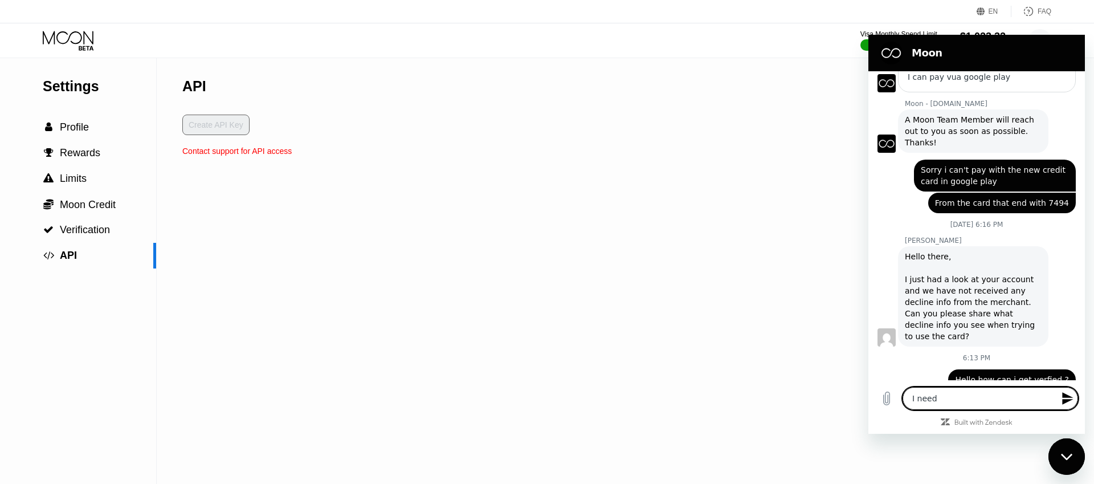
type textarea "I need"
type textarea "x"
type textarea "I need a"
type textarea "x"
type textarea "I need ap"
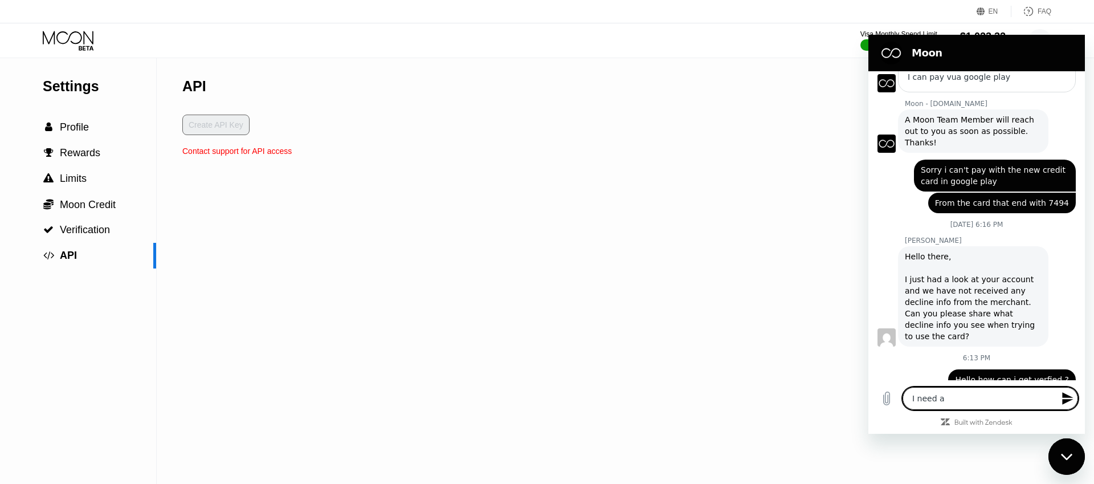
type textarea "x"
type textarea "I need api"
type textarea "x"
type textarea "I need api"
type textarea "x"
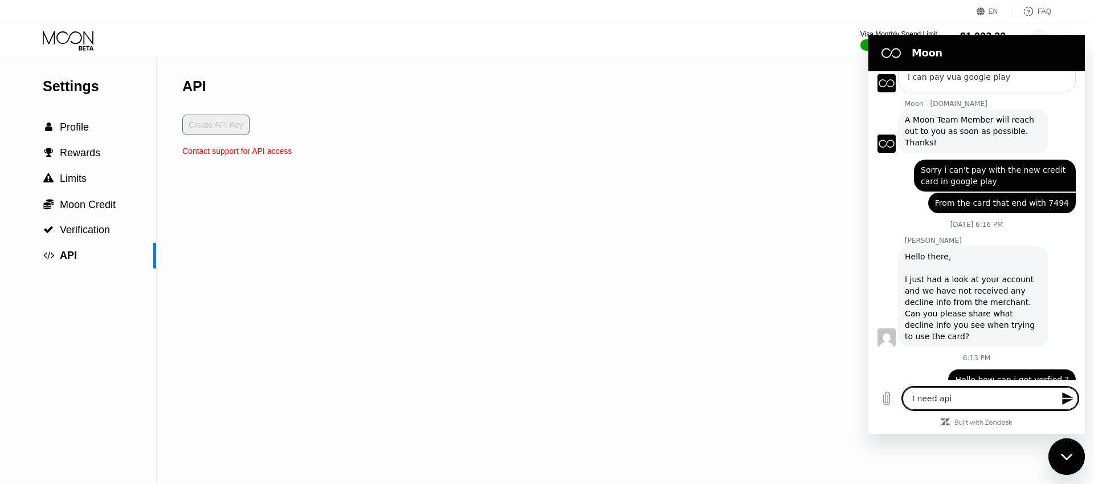
type textarea "I need api h"
type textarea "x"
type textarea "I need api ho"
type textarea "x"
type textarea "I need api how"
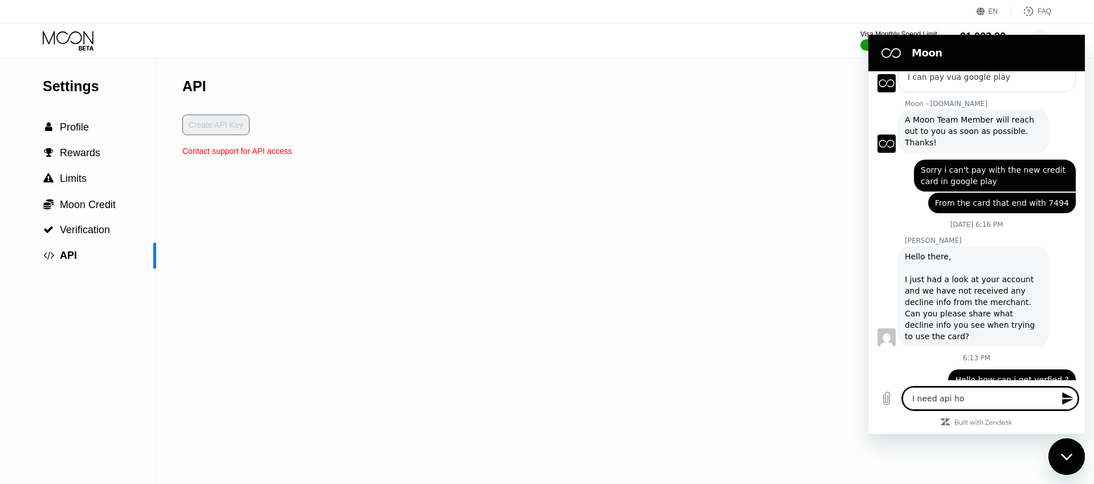
type textarea "x"
type textarea "I need api how"
type textarea "x"
type textarea "I need api how c"
type textarea "x"
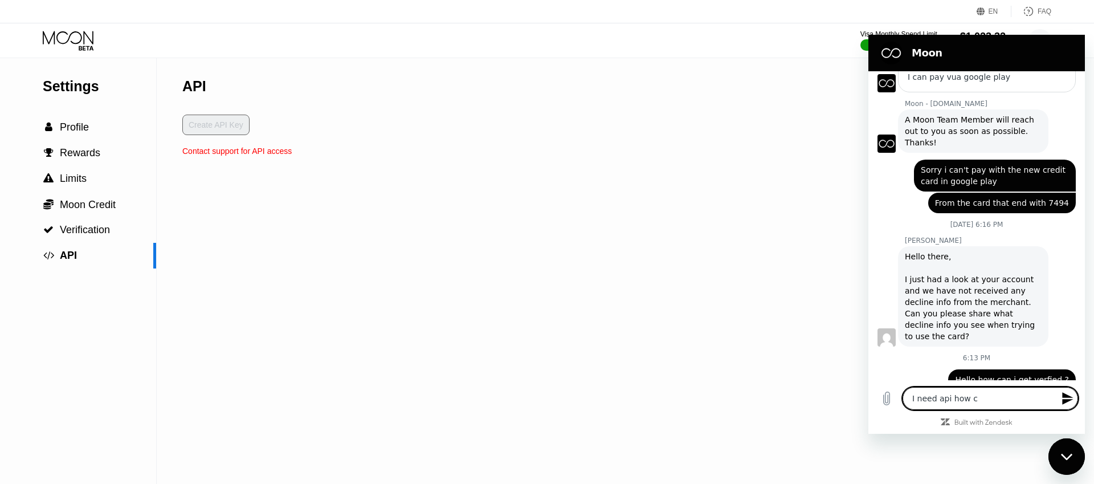
type textarea "I need api how ca"
type textarea "x"
type textarea "I need api how can"
type textarea "x"
type textarea "I need api how can"
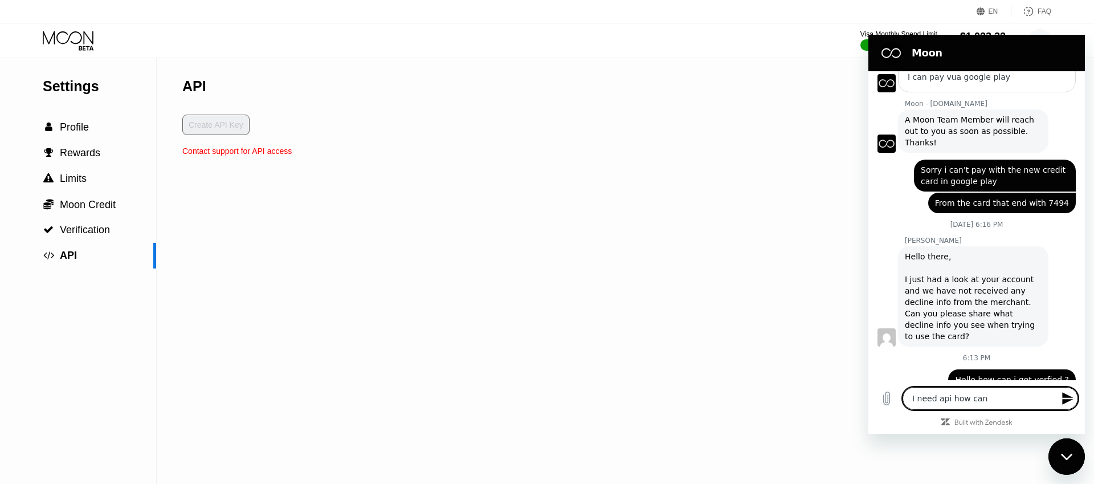
type textarea "x"
type textarea "I need api how can i"
type textarea "x"
type textarea "I need api how can i"
type textarea "x"
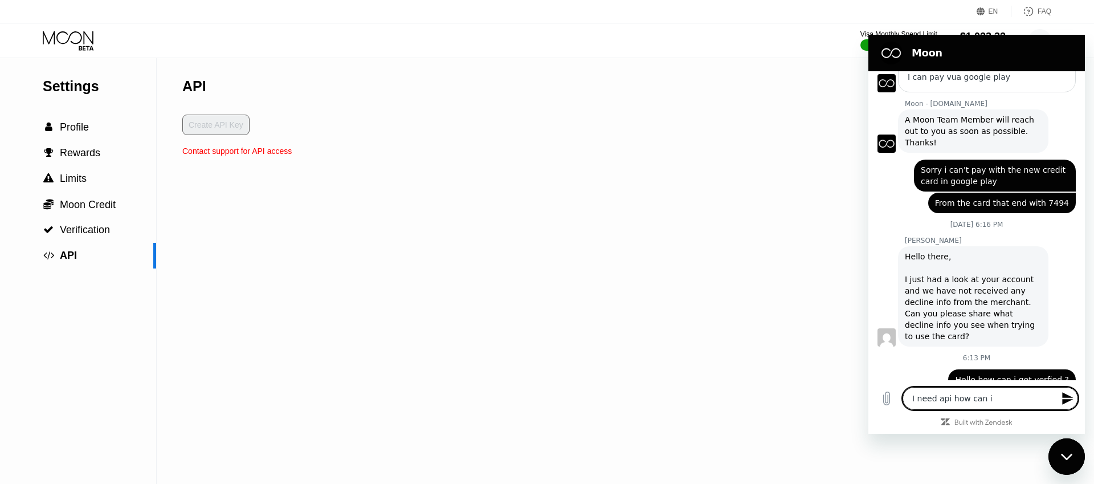
type textarea "I need api how can i g"
type textarea "x"
type textarea "I need api how can i ge"
type textarea "x"
type textarea "I need api how can i get"
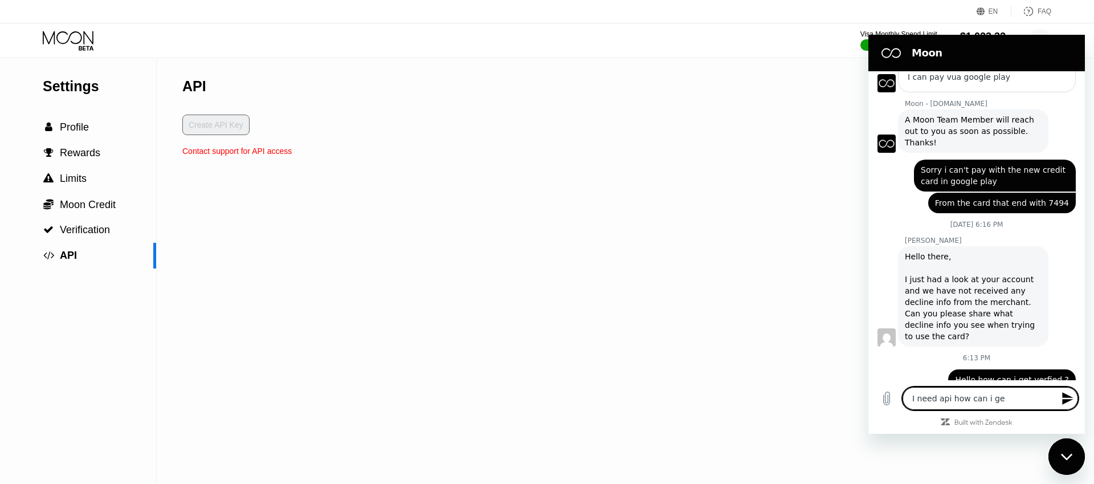
type textarea "x"
type textarea "I need api how can i get"
type textarea "x"
type textarea "I need api how can i get i"
type textarea "x"
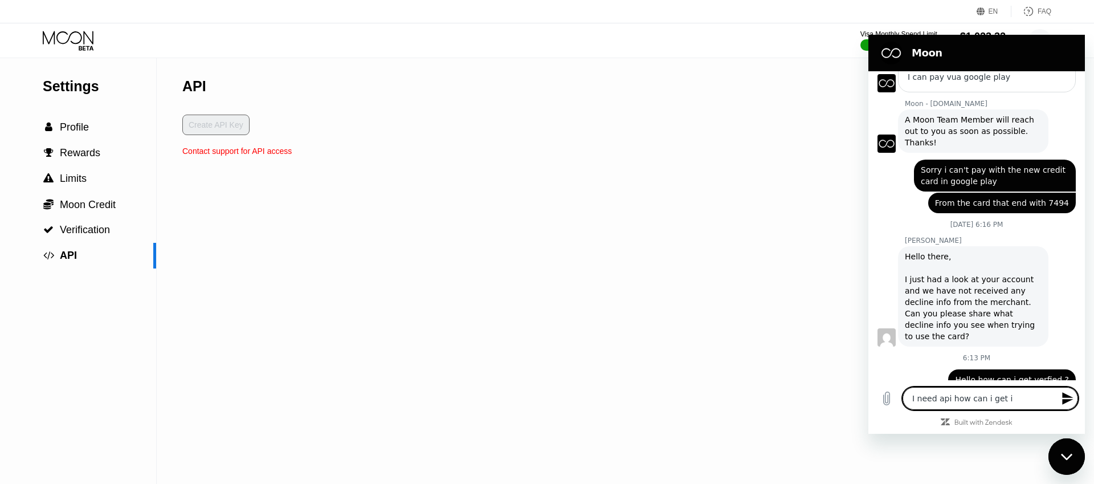
type textarea "I need api how can i get it"
type textarea "x"
type textarea "I need api how can i get it>"
type textarea "x"
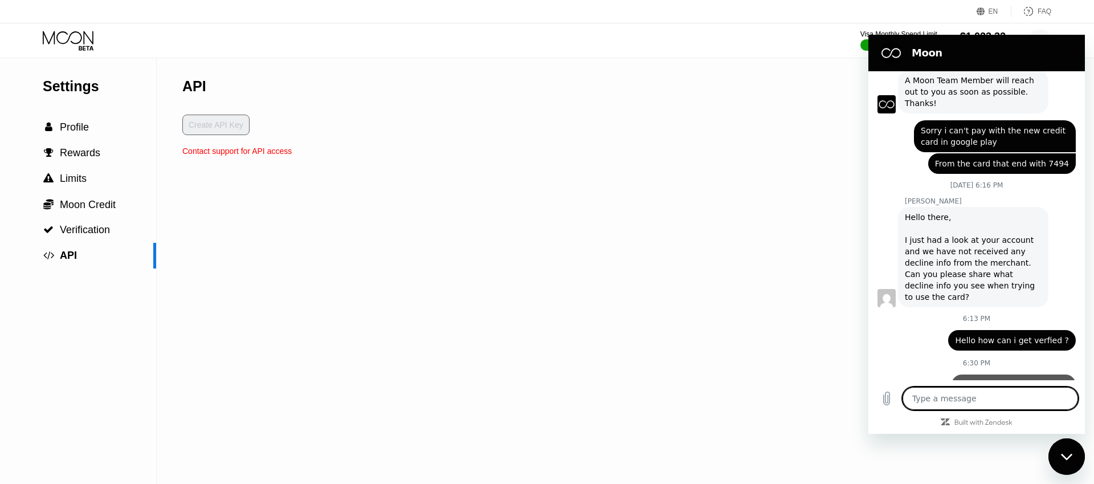
type textarea "x"
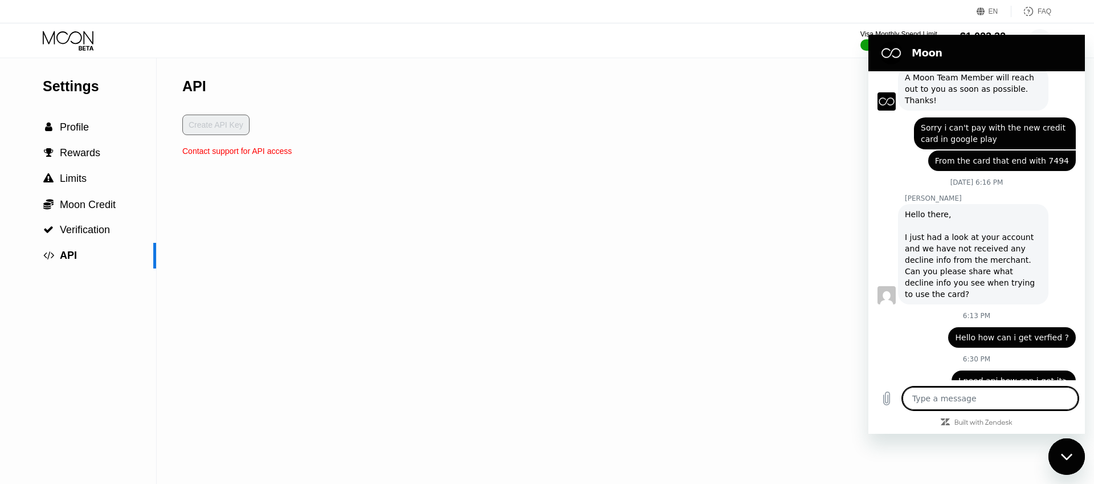
scroll to position [198, 0]
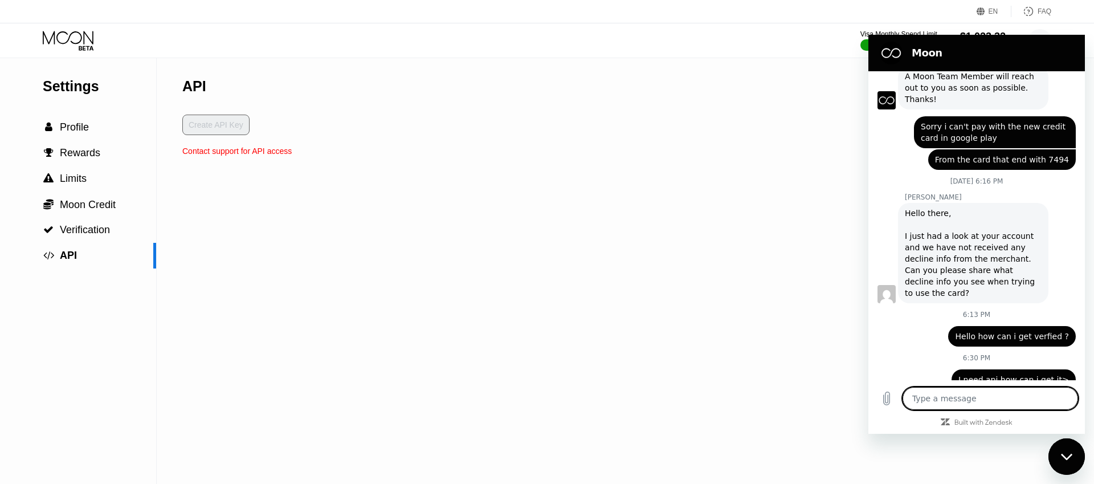
click at [568, 111] on div "Settings  Profile  Rewards  Limits  Moon Credit  Verification  API API Cr…" at bounding box center [547, 271] width 1094 height 426
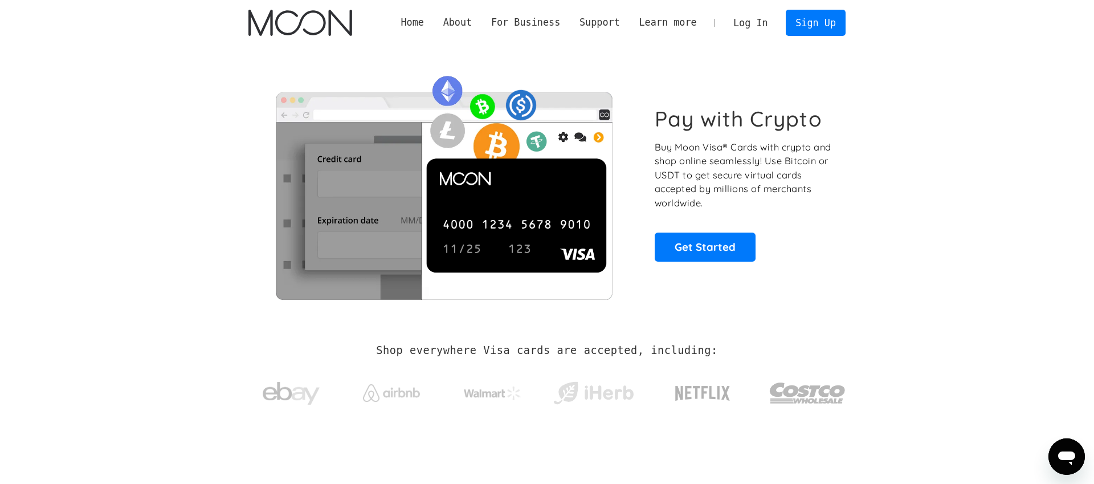
click at [755, 24] on link "Log In" at bounding box center [751, 22] width 54 height 25
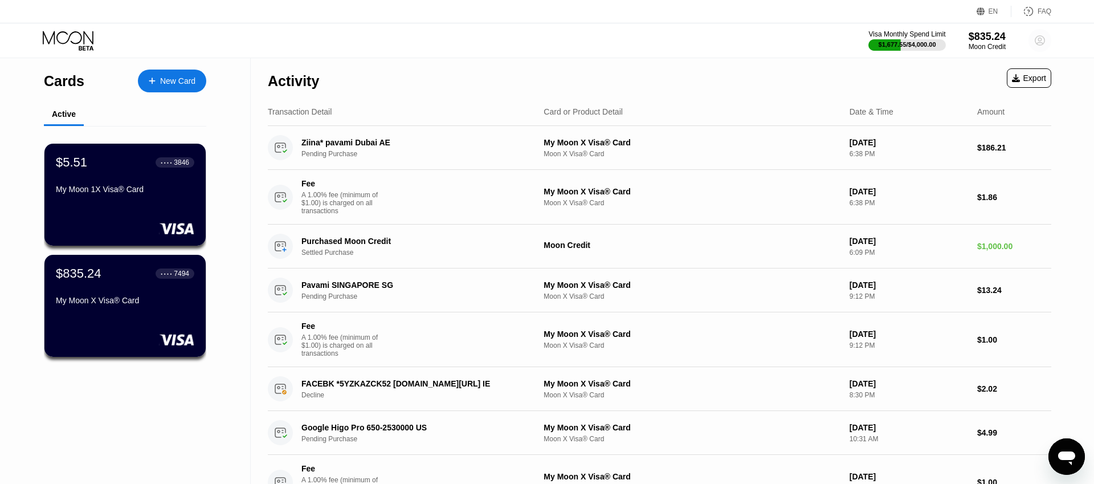
click at [1043, 35] on circle at bounding box center [1040, 40] width 23 height 23
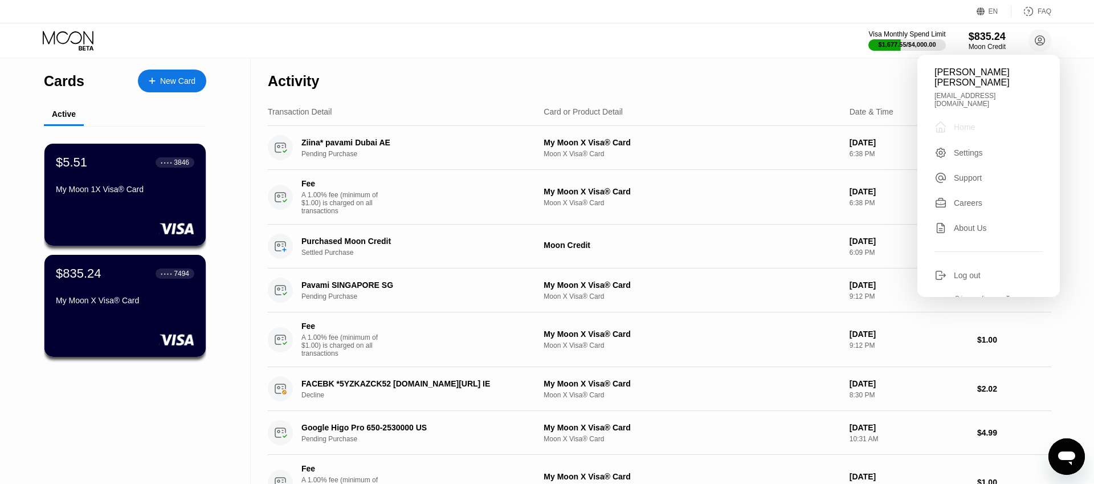
click at [982, 120] on div " Home" at bounding box center [989, 127] width 108 height 14
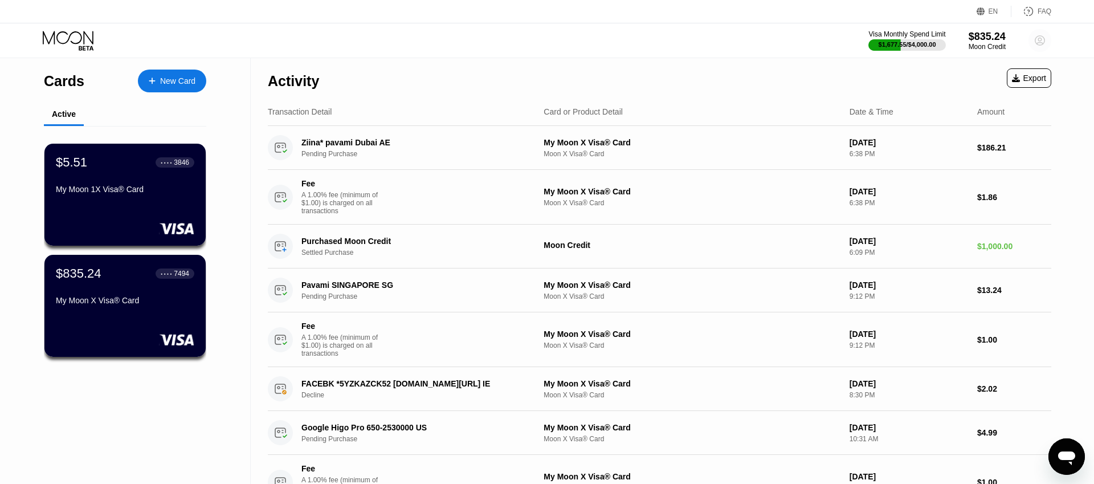
click at [1036, 40] on icon at bounding box center [1041, 41] width 10 height 10
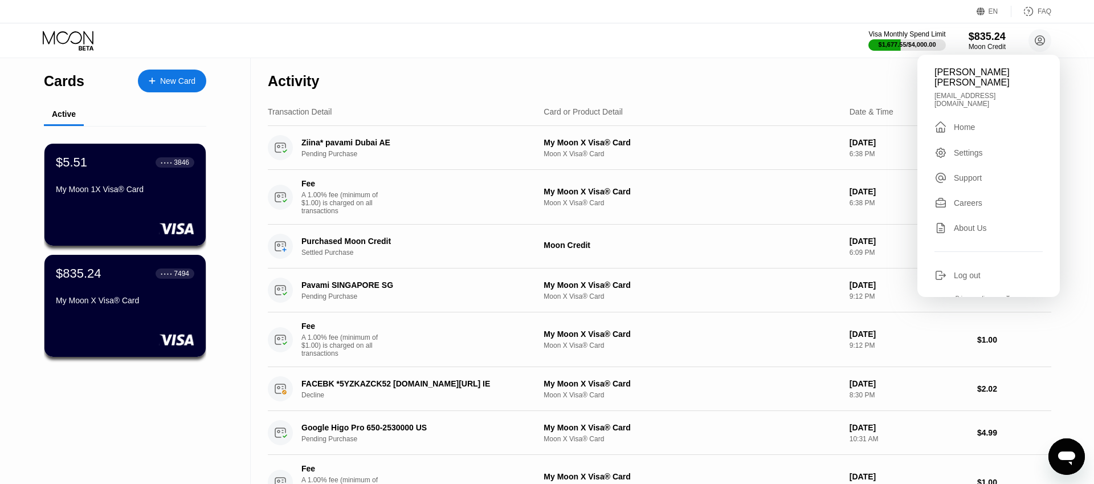
click at [980, 148] on div "Settings" at bounding box center [968, 152] width 29 height 9
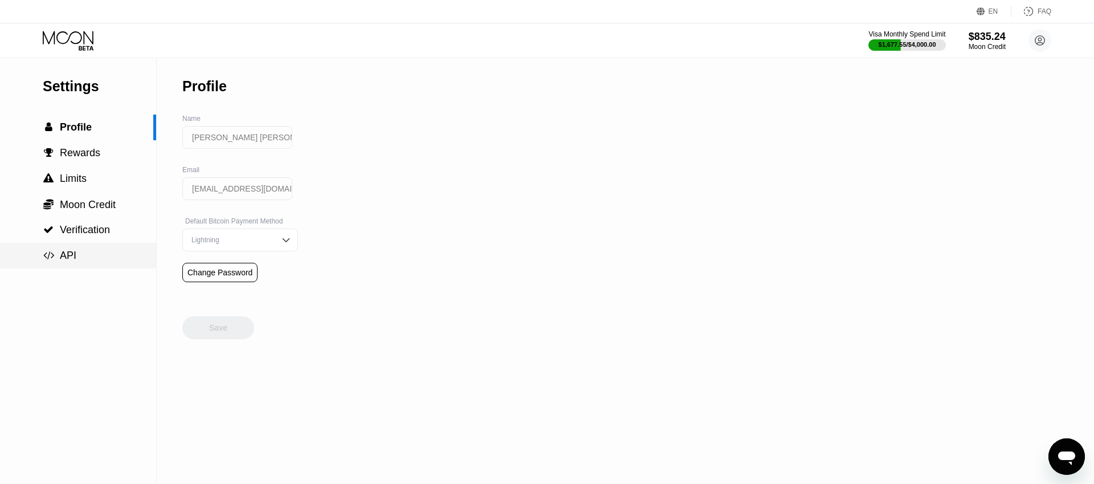
click at [86, 257] on div " API" at bounding box center [78, 256] width 156 height 12
